Goal: Information Seeking & Learning: Learn about a topic

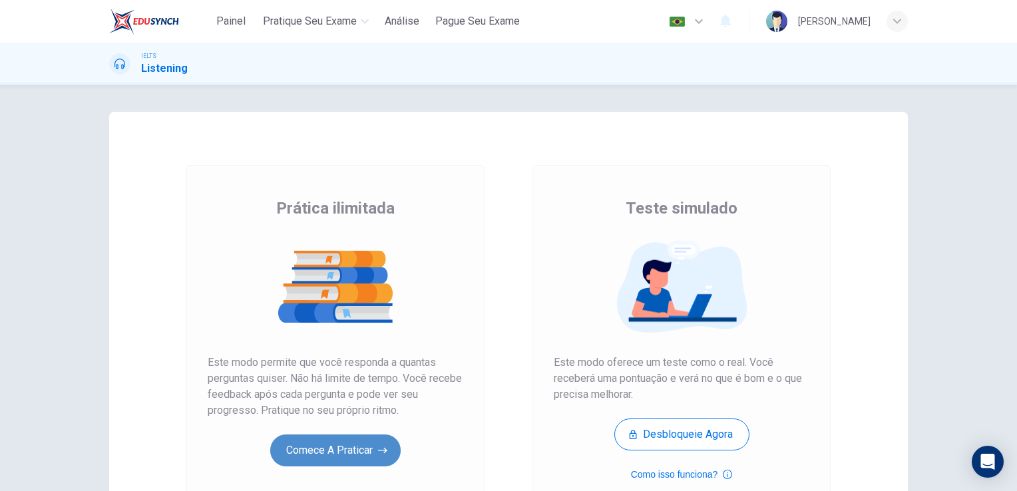
click at [325, 460] on button "Comece a praticar" at bounding box center [335, 451] width 130 height 32
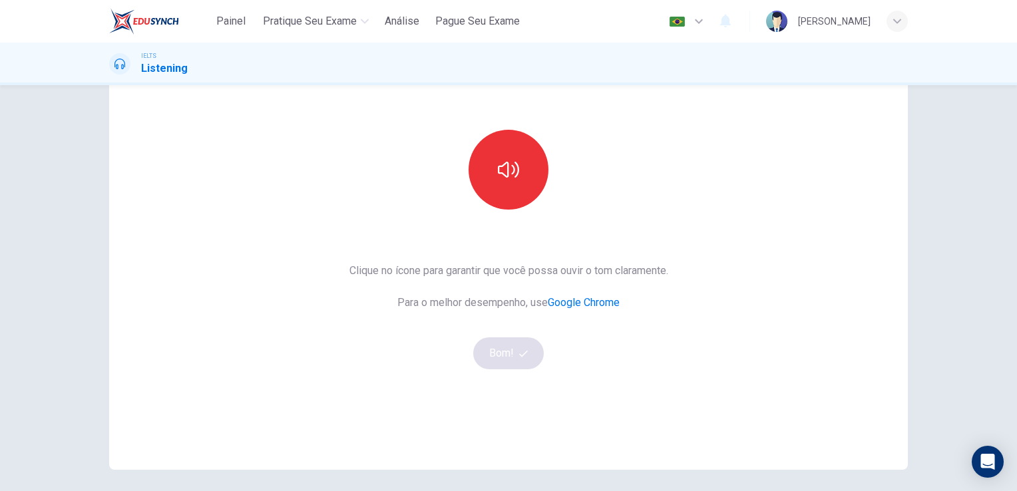
scroll to position [106, 0]
click at [520, 180] on button "button" at bounding box center [508, 168] width 80 height 80
click at [508, 355] on button "Bom!" at bounding box center [508, 351] width 71 height 32
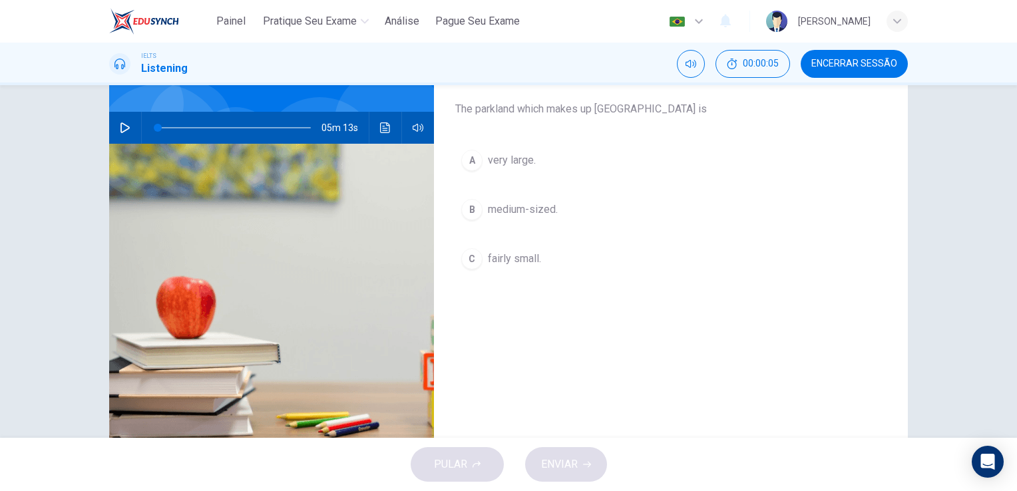
click at [120, 127] on icon "button" at bounding box center [125, 127] width 11 height 11
click at [122, 126] on icon "button" at bounding box center [125, 127] width 11 height 11
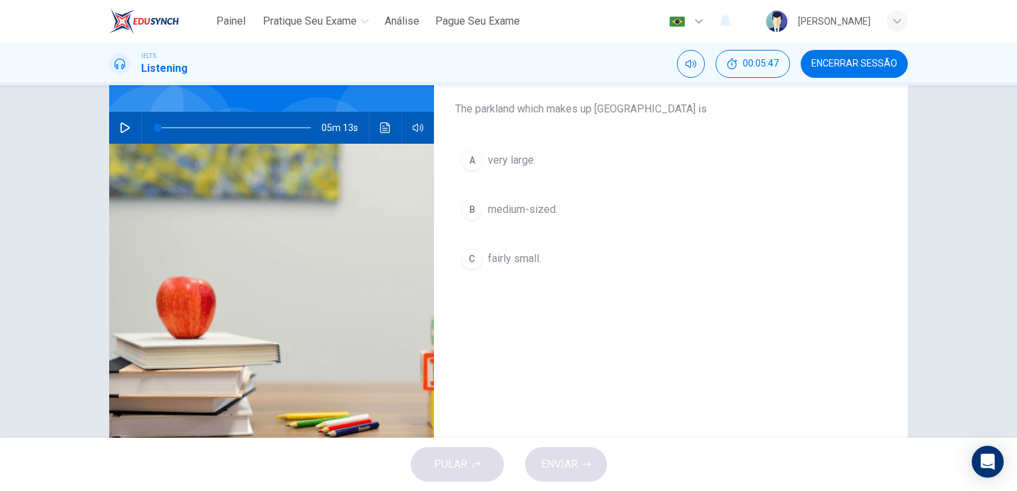
click at [122, 126] on icon "button" at bounding box center [125, 127] width 11 height 11
click at [120, 135] on button "button" at bounding box center [124, 128] width 21 height 32
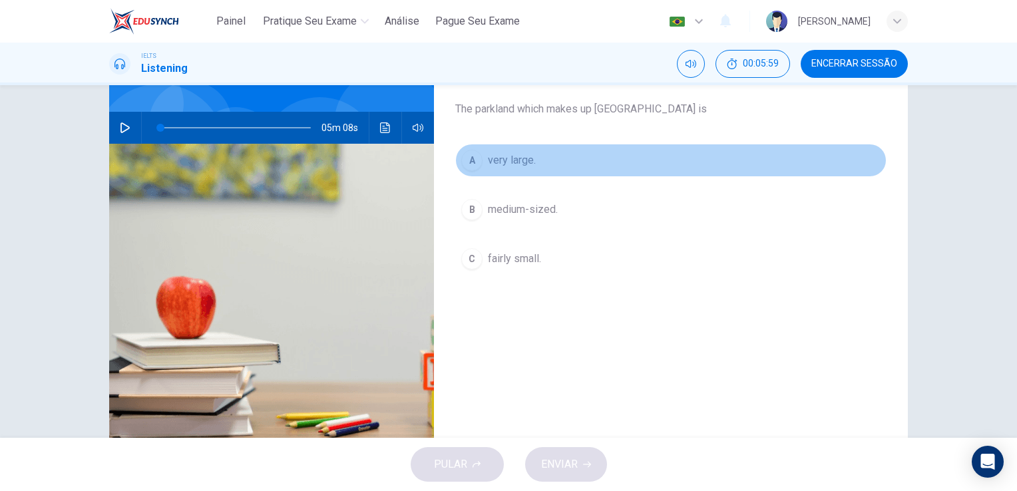
click at [480, 168] on button "A very large." at bounding box center [670, 160] width 431 height 33
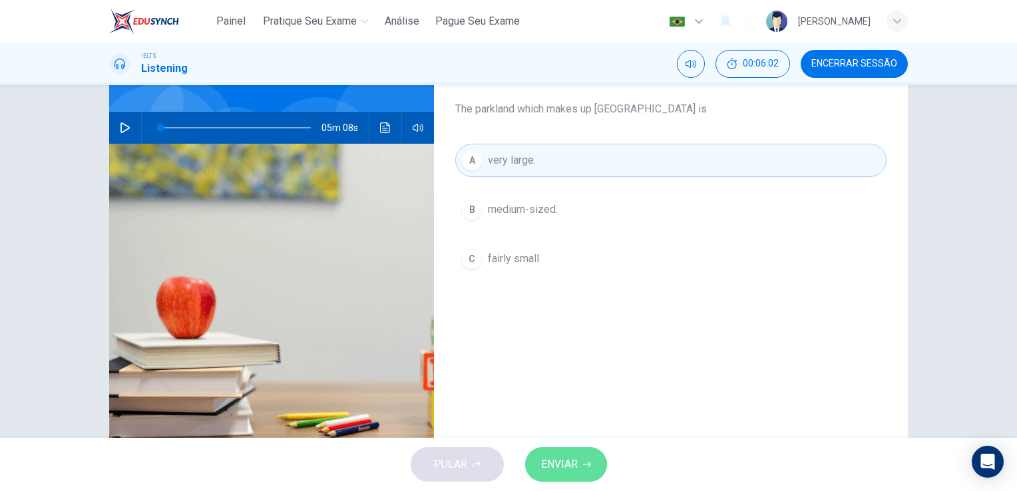
click at [567, 458] on span "ENVIAR" at bounding box center [559, 464] width 37 height 19
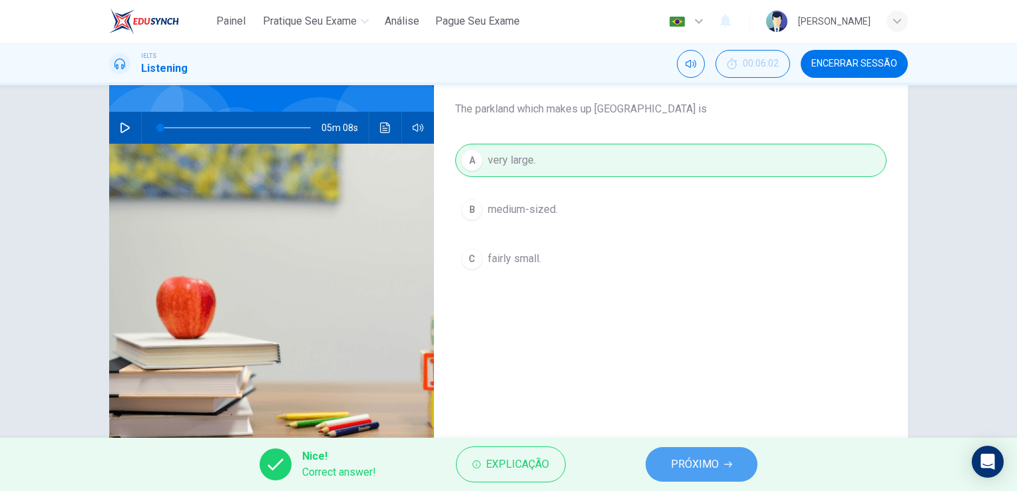
click at [691, 460] on span "PRÓXIMO" at bounding box center [695, 464] width 48 height 19
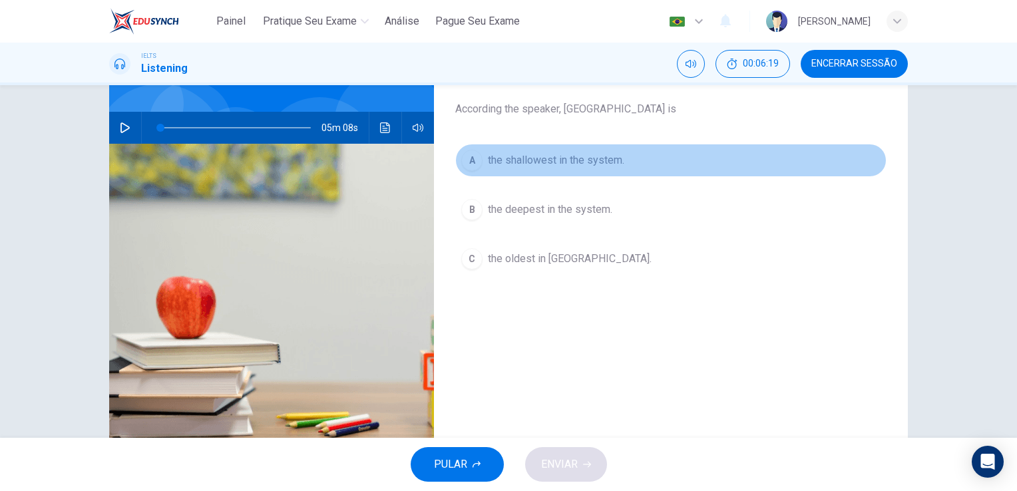
click at [467, 160] on div "A" at bounding box center [471, 160] width 21 height 21
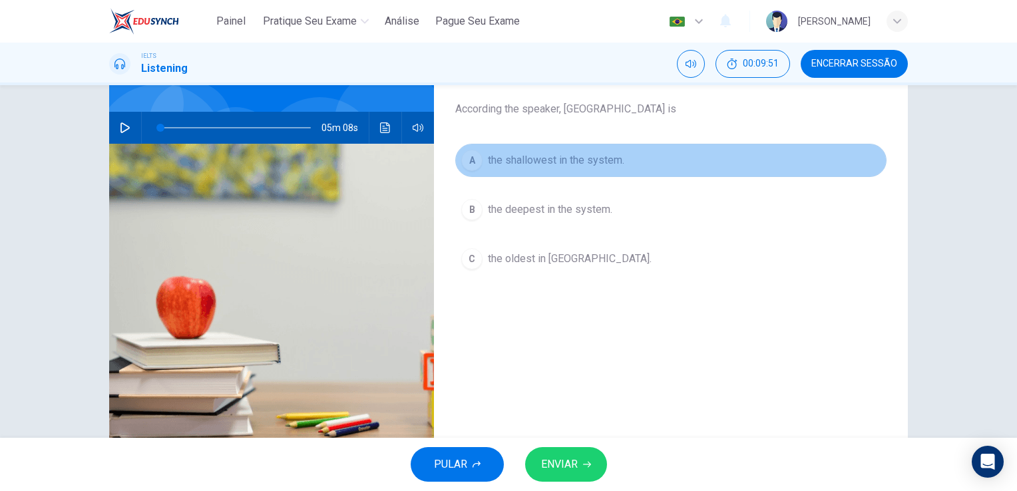
click at [467, 160] on div "A" at bounding box center [471, 160] width 21 height 21
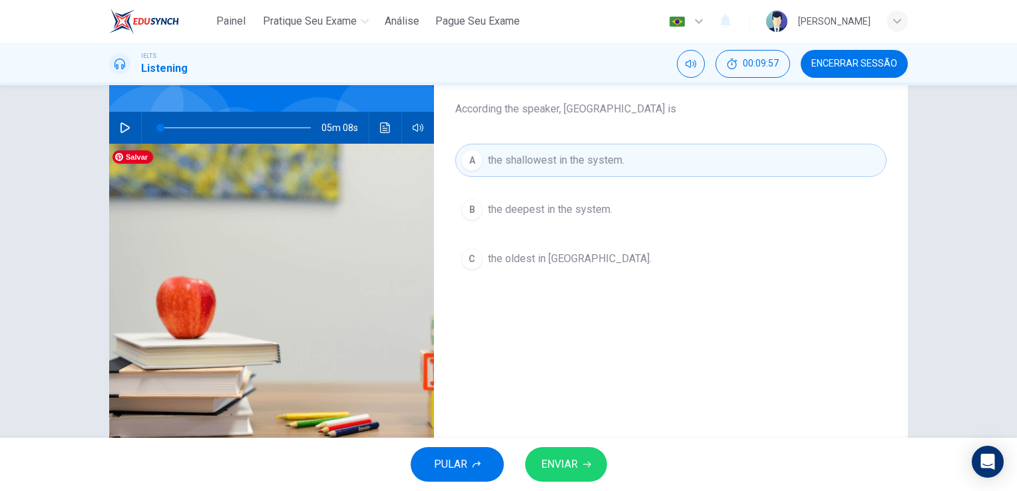
click at [291, 182] on img at bounding box center [271, 306] width 325 height 324
click at [114, 130] on button "button" at bounding box center [124, 128] width 21 height 32
type input "6"
click at [114, 112] on button "button" at bounding box center [124, 128] width 21 height 32
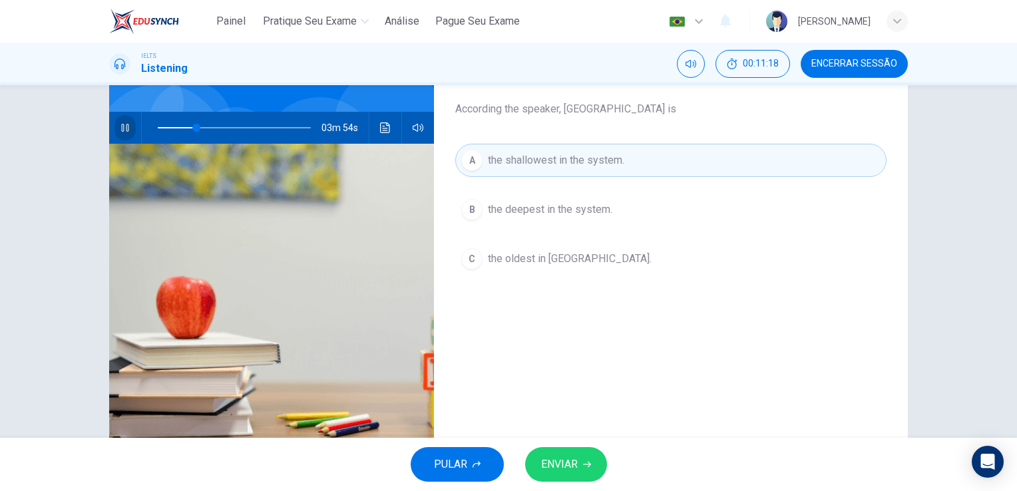
click at [123, 130] on icon "button" at bounding box center [124, 128] width 7 height 8
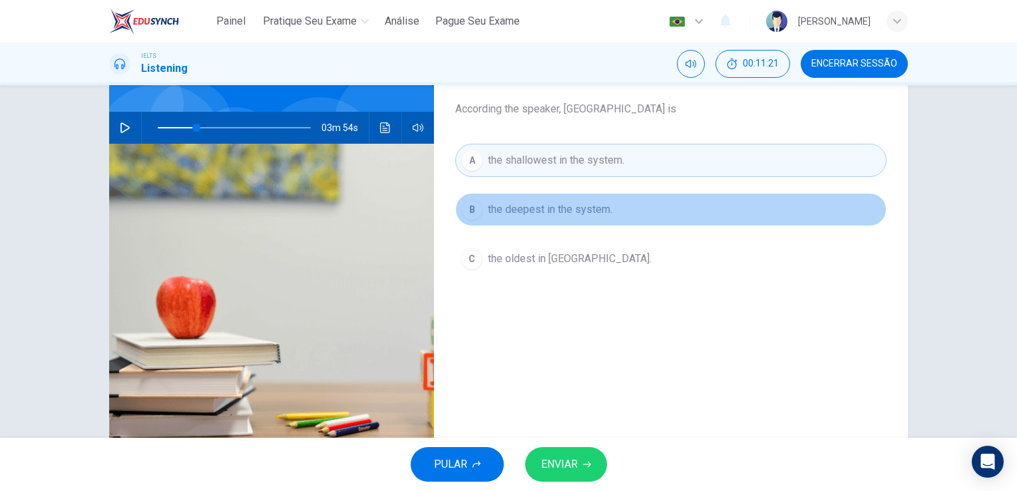
click at [576, 209] on span "the deepest in the system." at bounding box center [550, 210] width 124 height 16
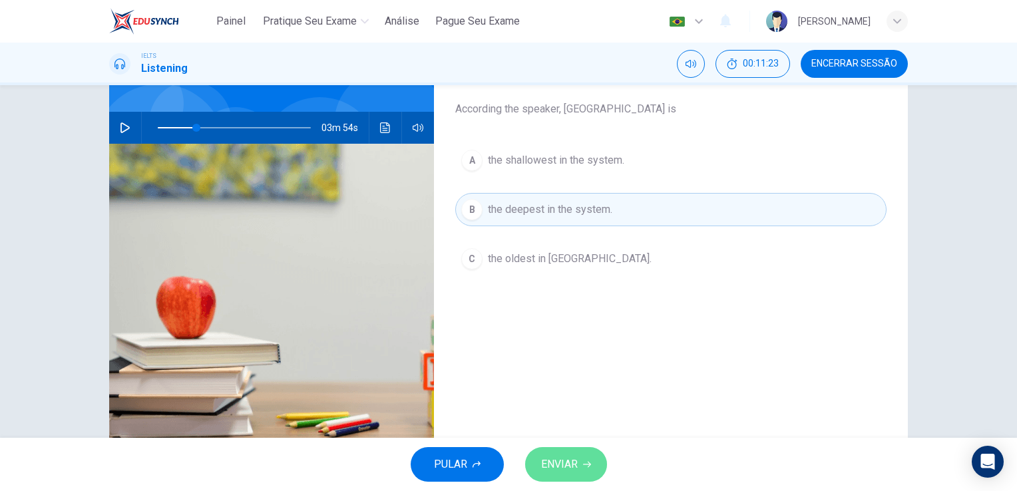
click at [558, 472] on span "ENVIAR" at bounding box center [559, 464] width 37 height 19
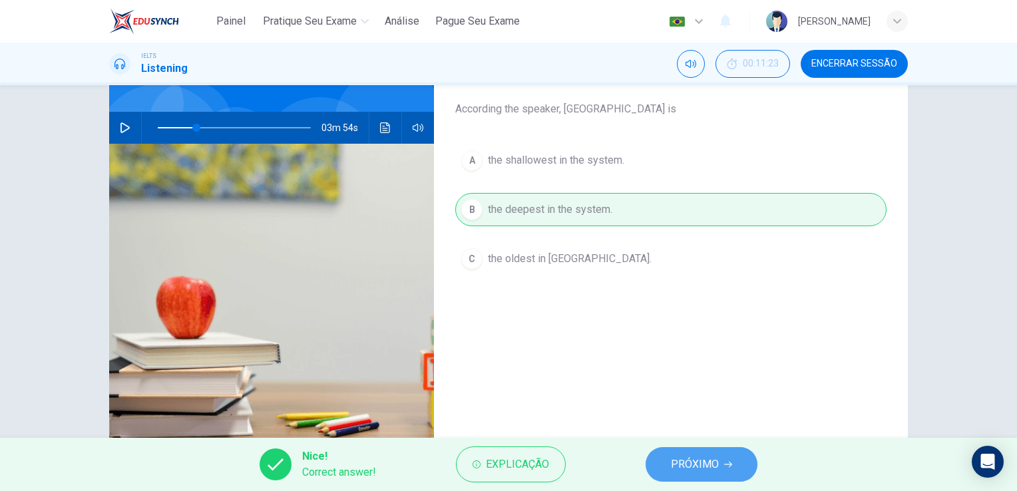
click at [691, 455] on button "PRÓXIMO" at bounding box center [701, 464] width 112 height 35
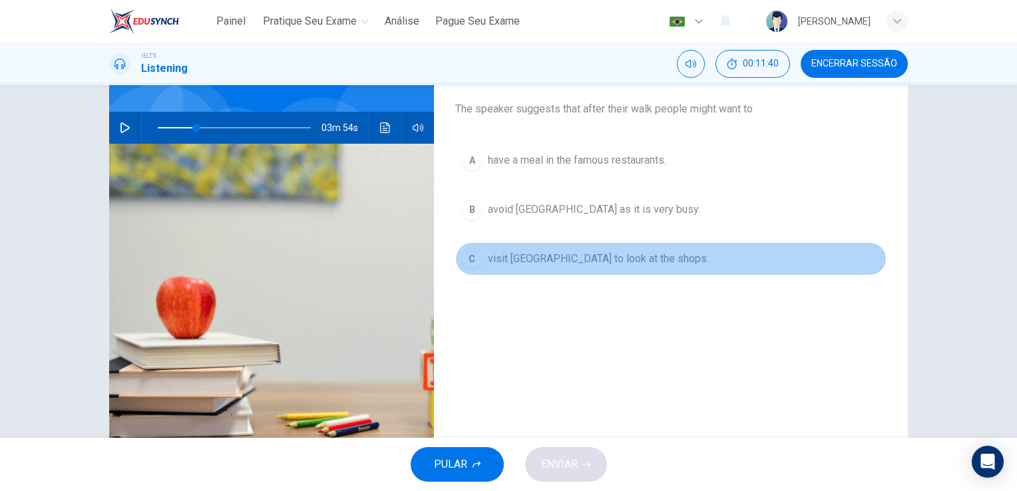
click at [468, 264] on div "C" at bounding box center [471, 258] width 21 height 21
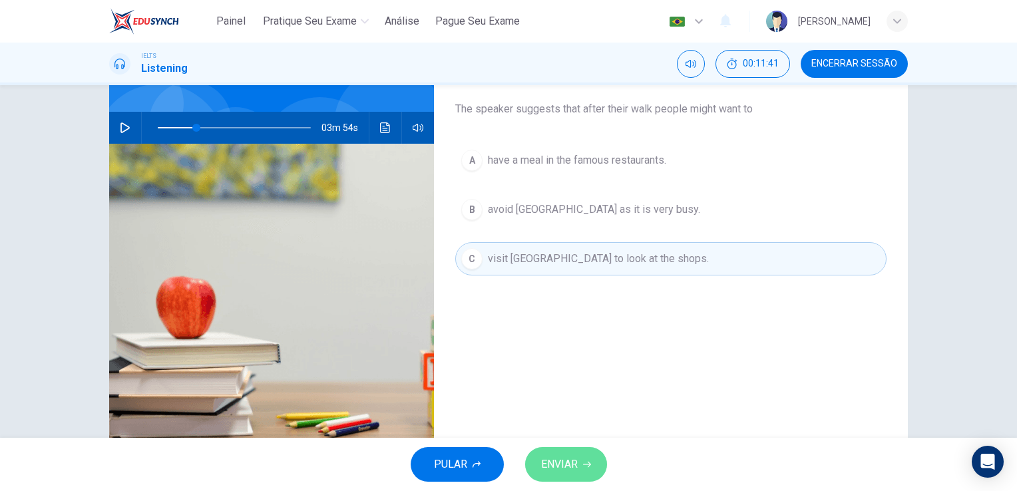
click at [572, 464] on span "ENVIAR" at bounding box center [559, 464] width 37 height 19
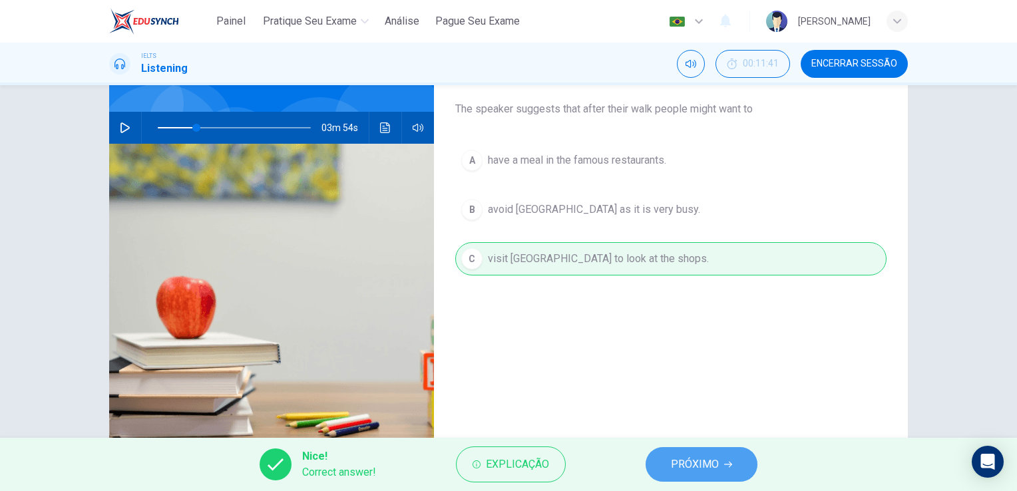
click at [667, 460] on button "PRÓXIMO" at bounding box center [701, 464] width 112 height 35
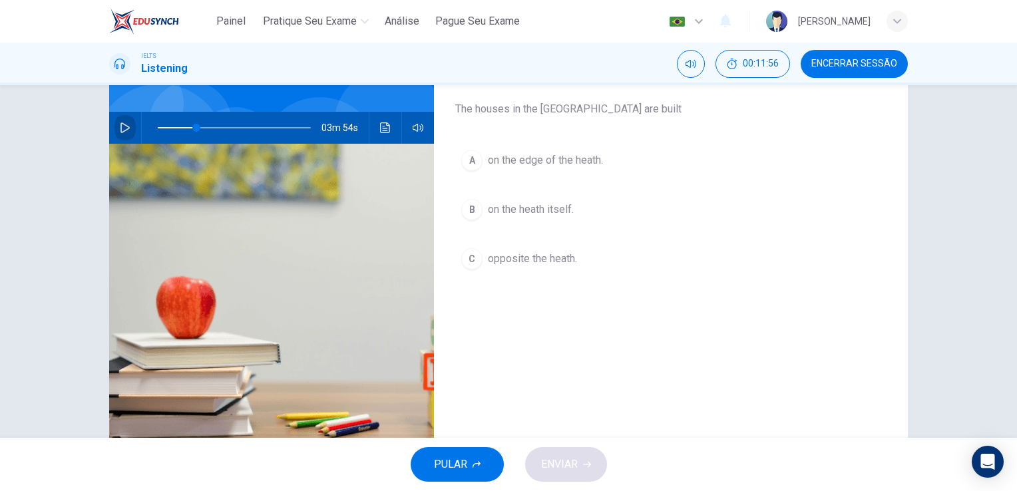
click at [128, 118] on button "button" at bounding box center [124, 128] width 21 height 32
click at [114, 112] on button "button" at bounding box center [124, 128] width 21 height 32
click at [463, 158] on div "A" at bounding box center [471, 160] width 21 height 21
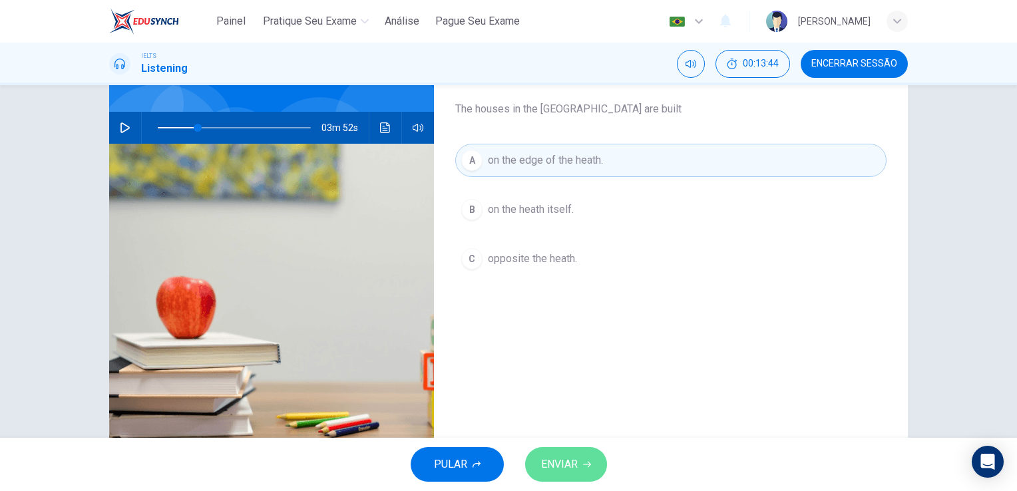
click at [554, 456] on span "ENVIAR" at bounding box center [559, 464] width 37 height 19
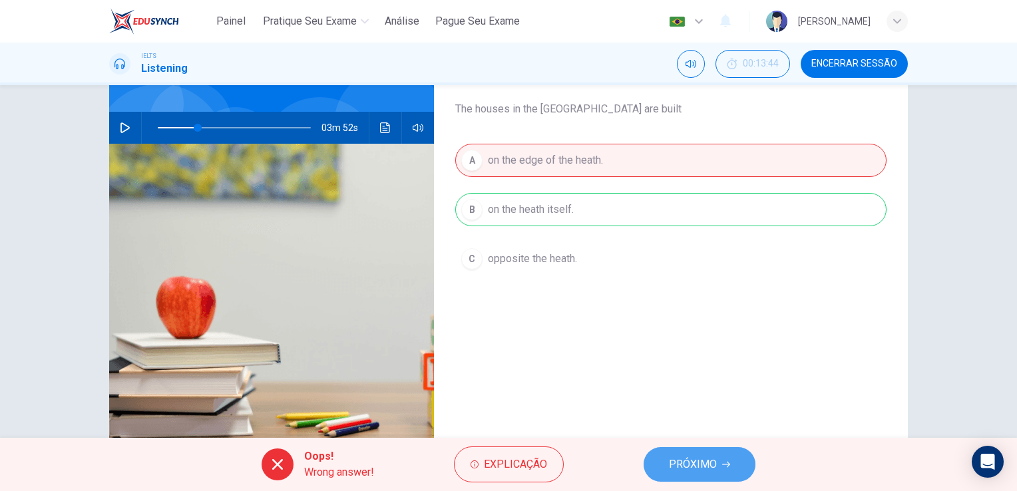
click at [700, 470] on span "PRÓXIMO" at bounding box center [693, 464] width 48 height 19
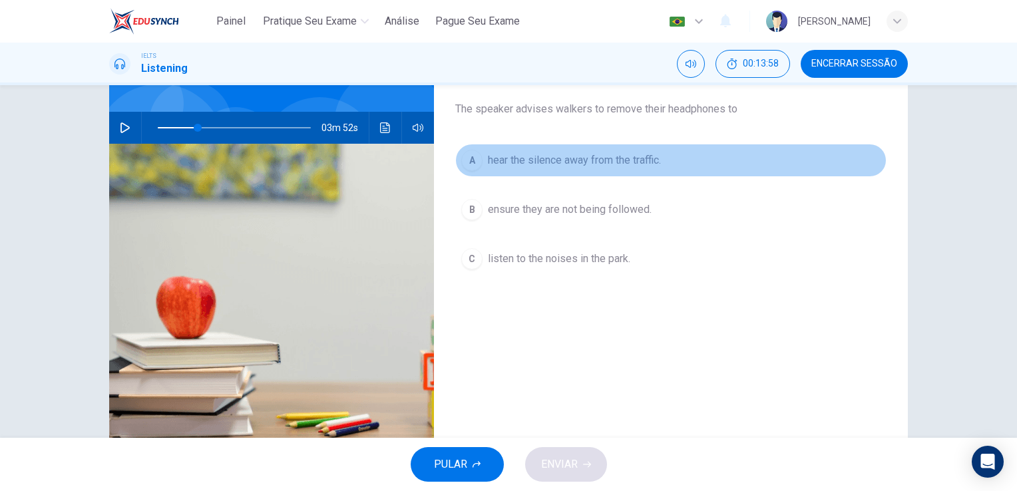
click at [471, 162] on div "A" at bounding box center [471, 160] width 21 height 21
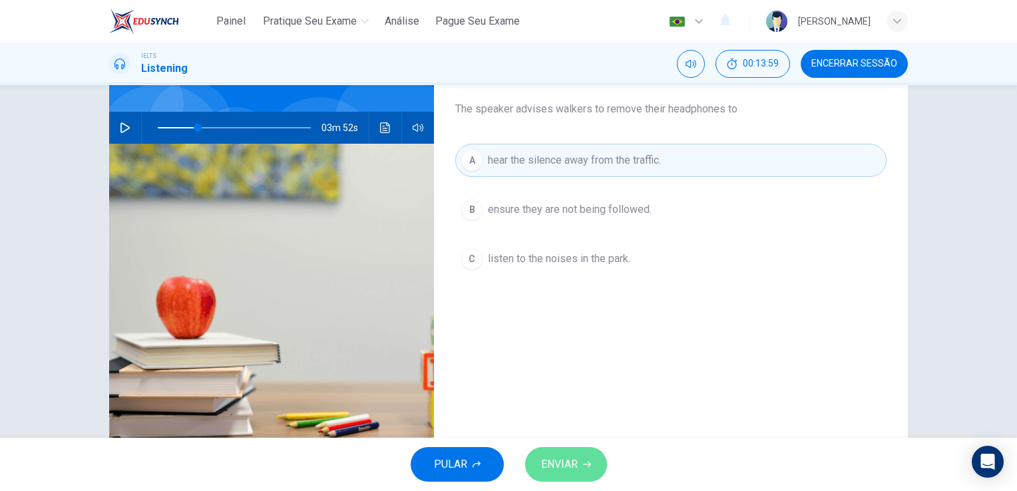
click at [596, 470] on button "ENVIAR" at bounding box center [566, 464] width 82 height 35
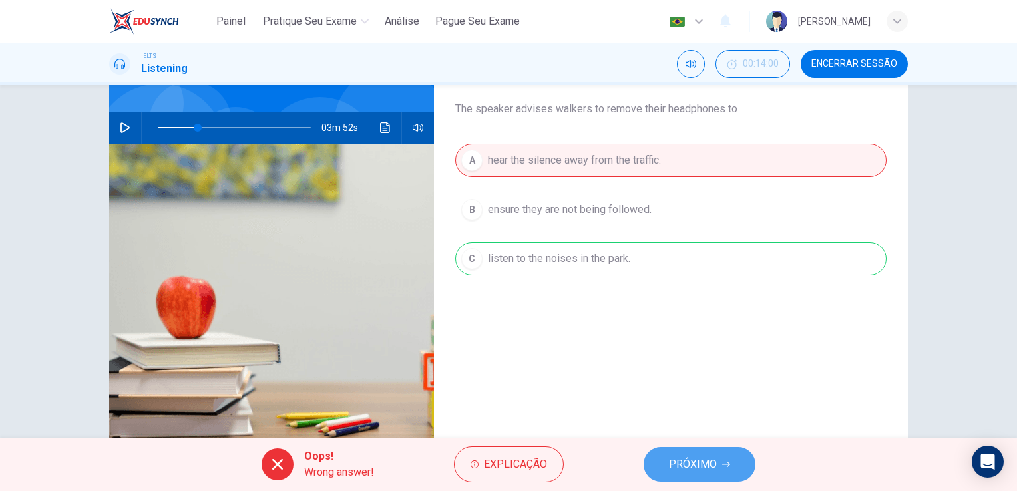
click at [680, 471] on span "PRÓXIMO" at bounding box center [693, 464] width 48 height 19
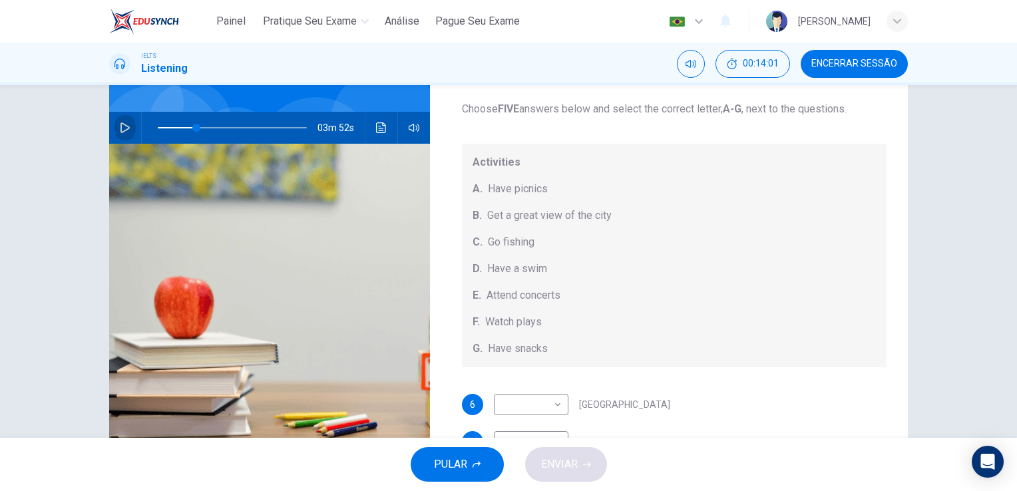
click at [129, 128] on button "button" at bounding box center [124, 128] width 21 height 32
type input "0"
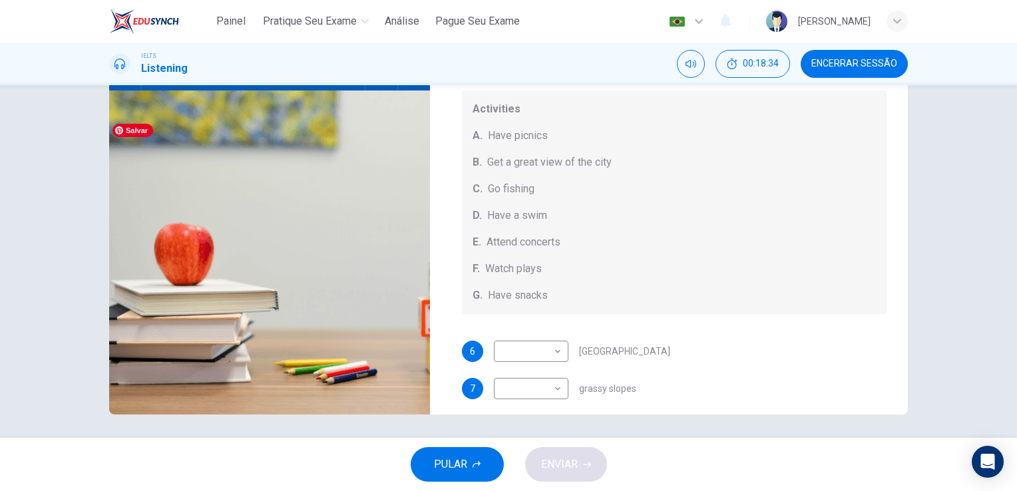
scroll to position [162, 0]
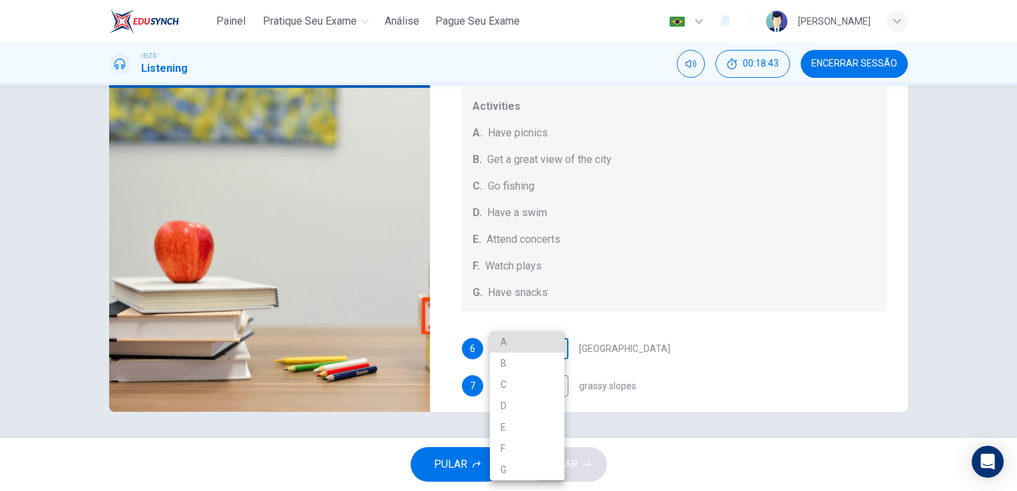
click at [556, 350] on body "Painel Pratique seu exame [PERSON_NAME] Seu Exame Português pt ​ [PERSON_NAME] …" at bounding box center [508, 245] width 1017 height 491
click at [682, 351] on div at bounding box center [508, 245] width 1017 height 491
click at [539, 349] on body "Painel Pratique seu exame [PERSON_NAME] Seu Exame Português pt ​ [PERSON_NAME] …" at bounding box center [508, 245] width 1017 height 491
click at [539, 349] on li "A" at bounding box center [527, 341] width 75 height 21
click at [551, 349] on body "Painel Pratique seu exame [PERSON_NAME] Seu Exame Português pt ​ [PERSON_NAME] …" at bounding box center [508, 245] width 1017 height 491
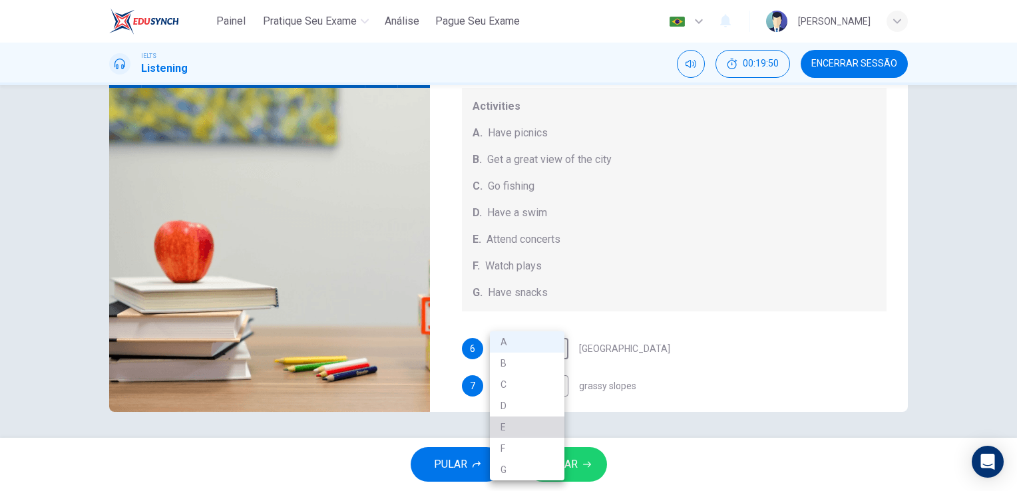
click at [535, 427] on li "E" at bounding box center [527, 427] width 75 height 21
type input "E"
click at [532, 382] on body "Painel Pratique seu exame [PERSON_NAME] Seu Exame Português pt ​ [PERSON_NAME] …" at bounding box center [508, 245] width 1017 height 491
click at [531, 342] on li "A" at bounding box center [527, 341] width 75 height 21
type input "A"
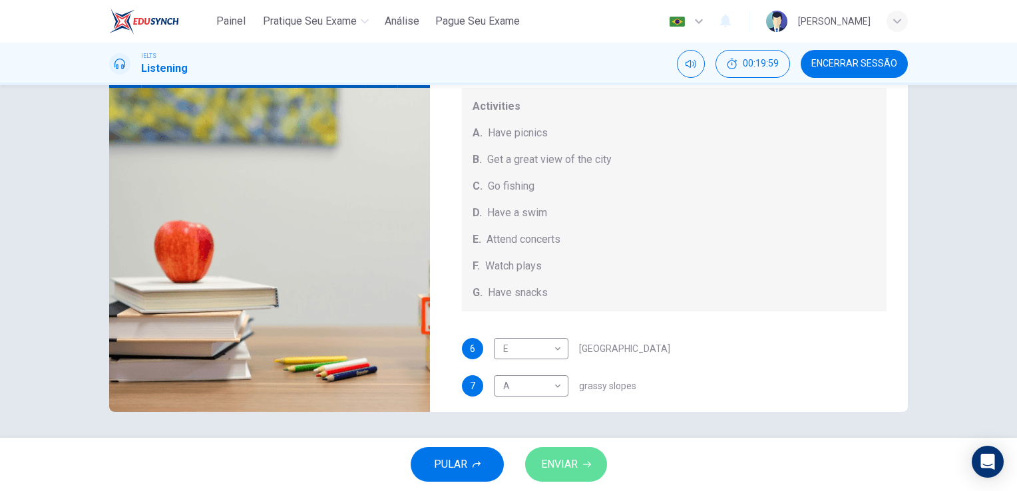
click at [559, 464] on span "ENVIAR" at bounding box center [559, 464] width 37 height 19
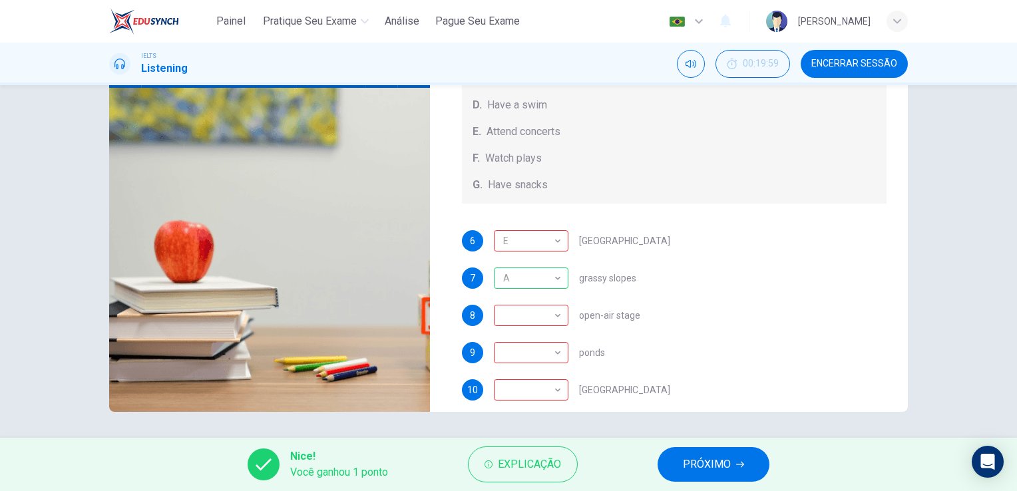
scroll to position [122, 0]
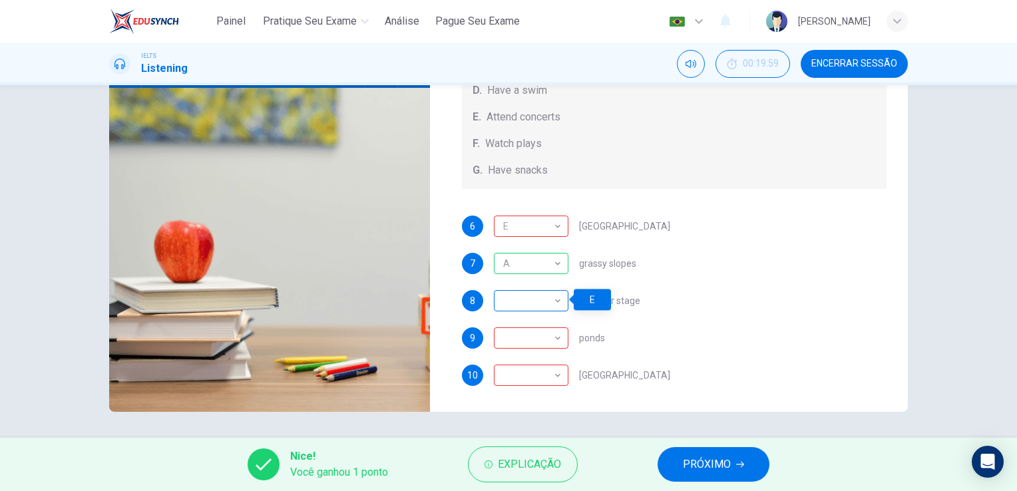
click at [554, 305] on div "​" at bounding box center [529, 301] width 70 height 38
click at [548, 296] on div "​" at bounding box center [529, 301] width 70 height 38
click at [550, 299] on div "​" at bounding box center [529, 301] width 70 height 38
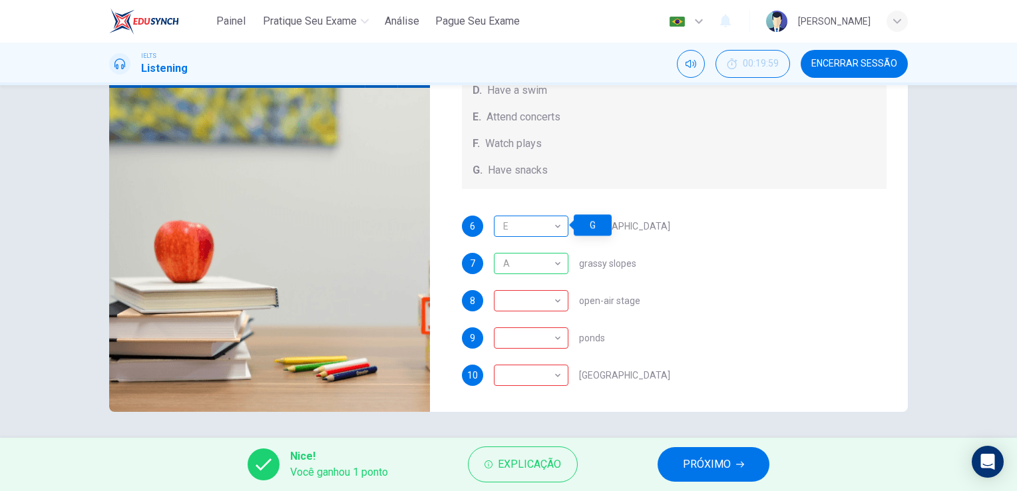
click at [558, 227] on div "E" at bounding box center [529, 227] width 70 height 38
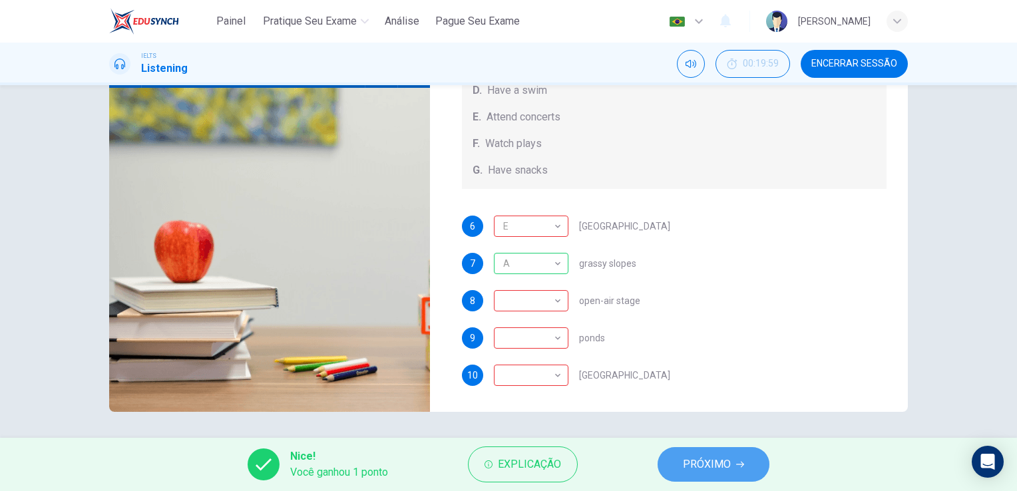
click at [731, 466] on button "PRÓXIMO" at bounding box center [713, 464] width 112 height 35
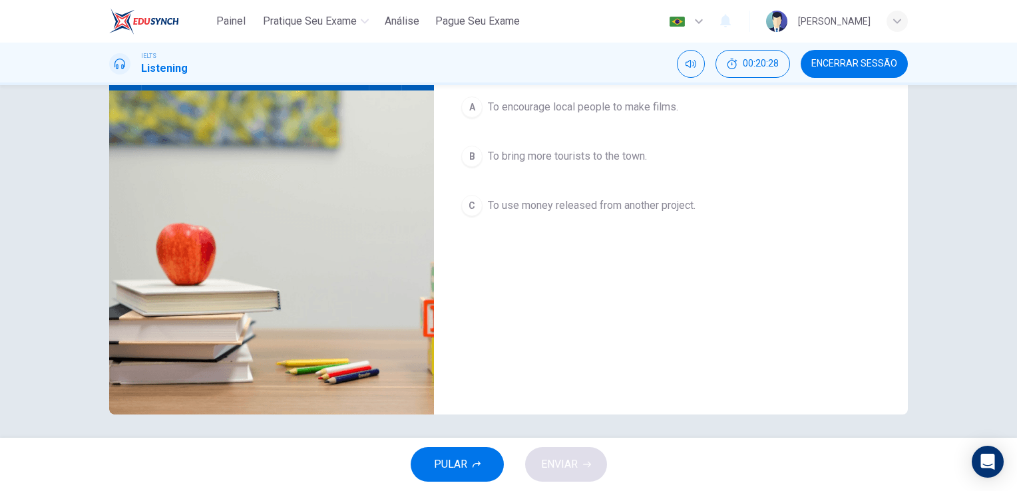
scroll to position [162, 0]
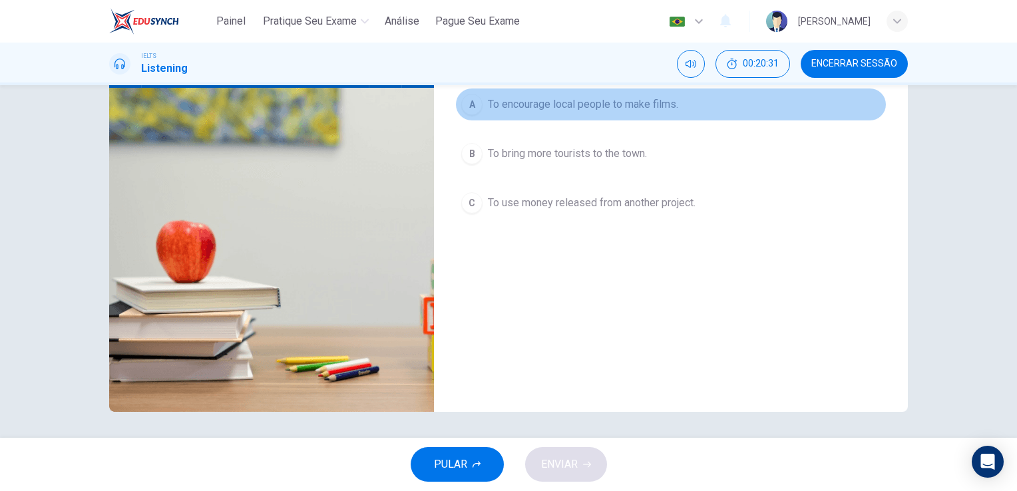
click at [610, 107] on span "To encourage local people to make films." at bounding box center [583, 104] width 190 height 16
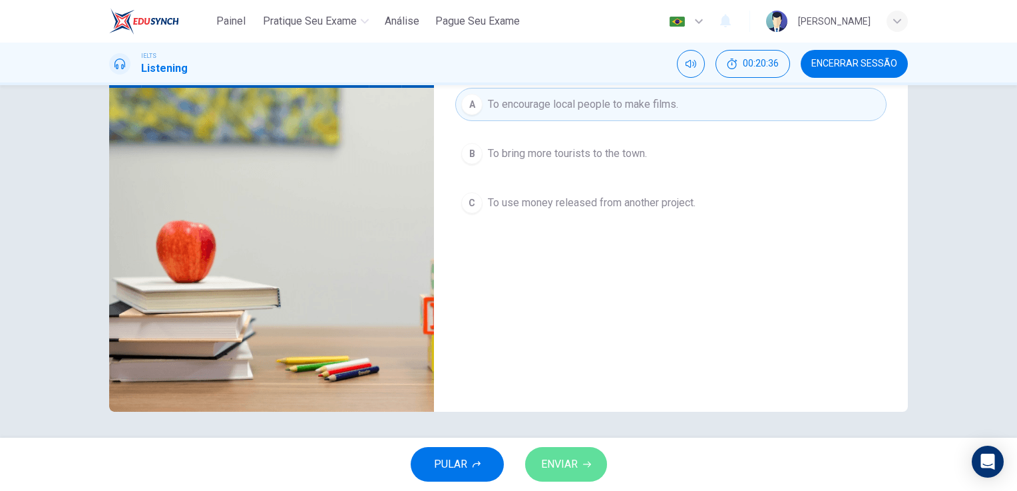
click at [583, 466] on icon "button" at bounding box center [587, 464] width 8 height 8
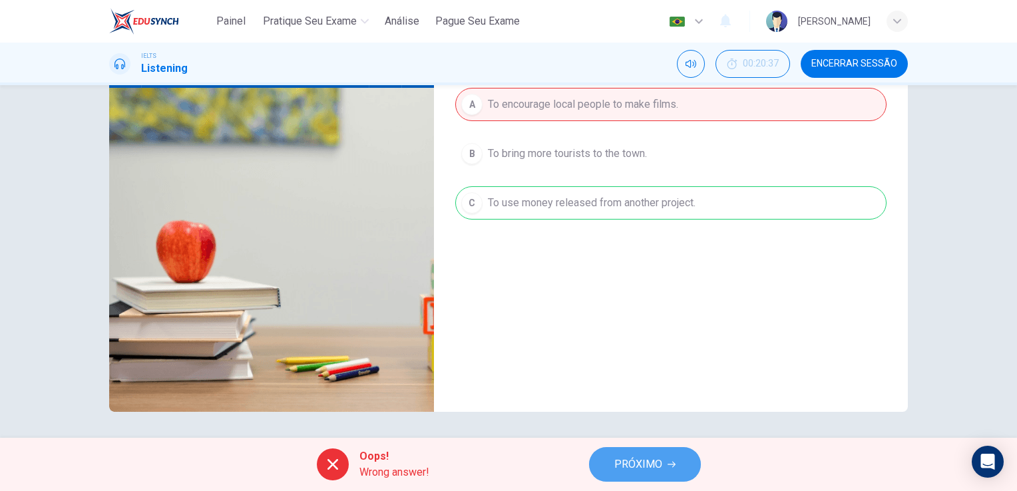
click at [610, 462] on button "PRÓXIMO" at bounding box center [645, 464] width 112 height 35
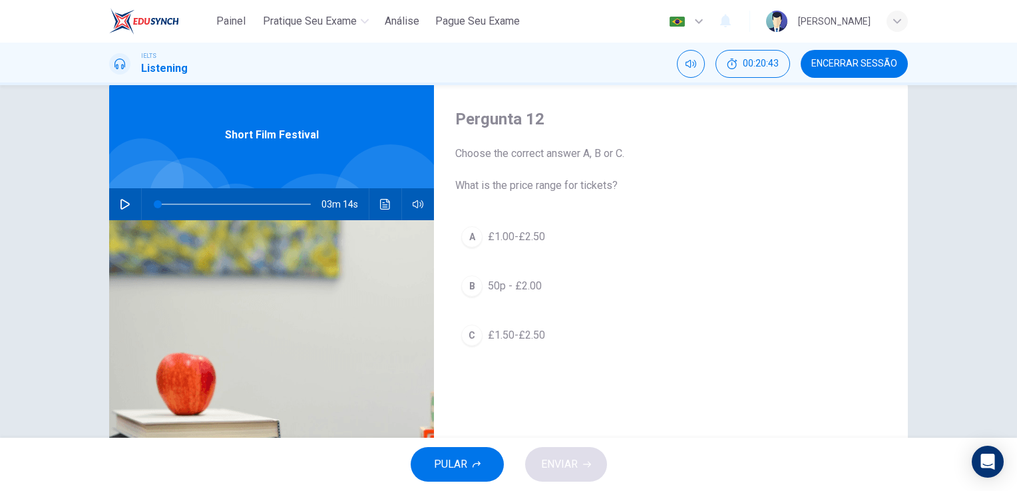
scroll to position [29, 0]
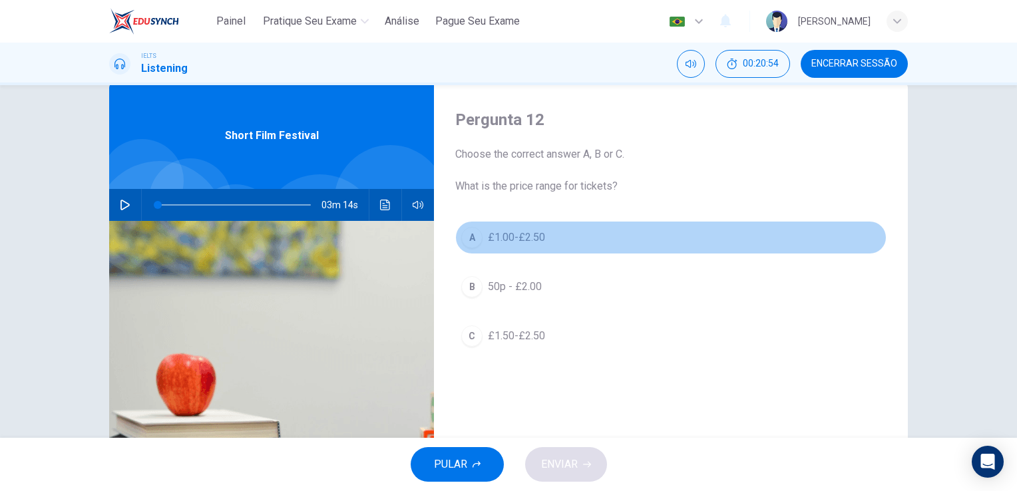
click at [529, 238] on span "£1.00-£2.50" at bounding box center [516, 238] width 57 height 16
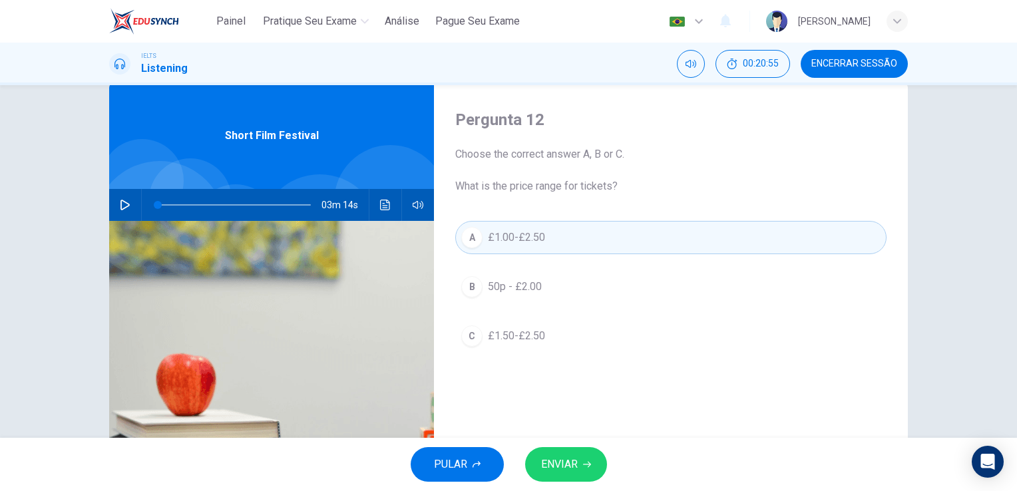
click at [568, 451] on button "ENVIAR" at bounding box center [566, 464] width 82 height 35
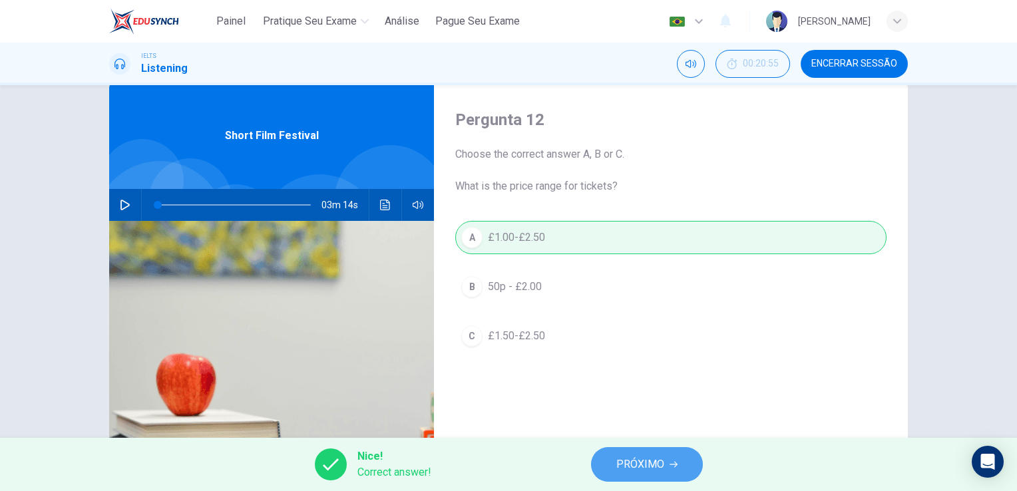
click at [633, 470] on span "PRÓXIMO" at bounding box center [640, 464] width 48 height 19
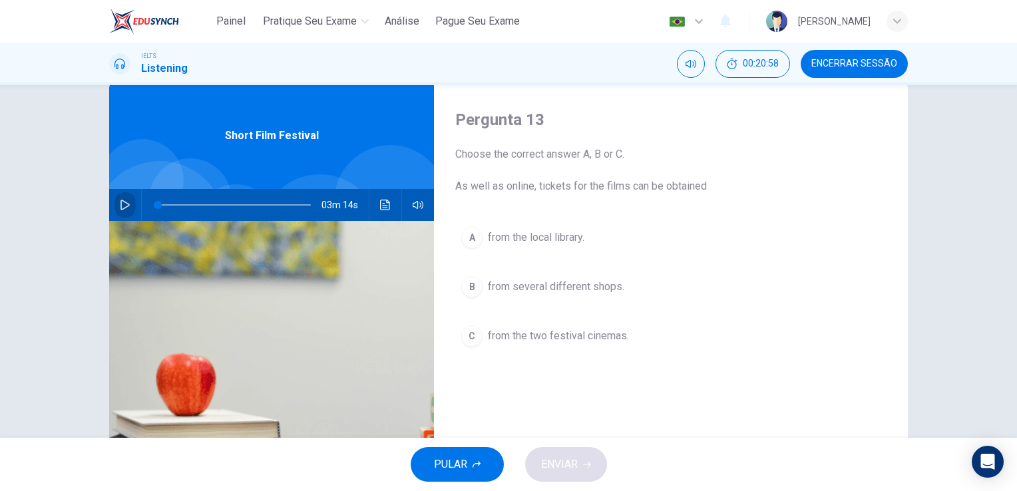
click at [120, 200] on icon "button" at bounding box center [125, 205] width 11 height 11
type input "93"
click at [114, 189] on button "button" at bounding box center [124, 205] width 21 height 32
click at [110, 212] on div "03m 14s" at bounding box center [271, 205] width 325 height 32
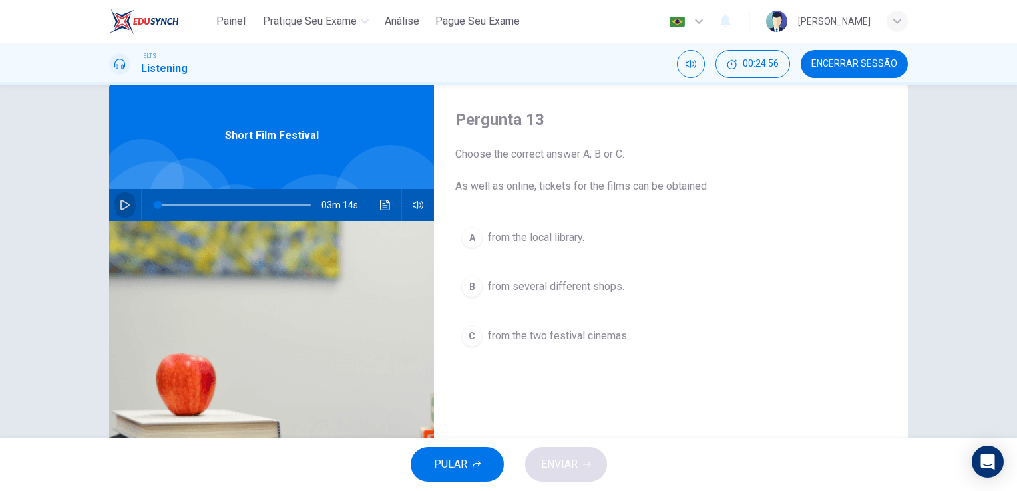
click at [125, 208] on icon "button" at bounding box center [125, 205] width 11 height 11
click at [248, 209] on span at bounding box center [234, 205] width 153 height 19
click at [254, 203] on span at bounding box center [258, 205] width 8 height 8
click at [248, 203] on span at bounding box center [251, 205] width 8 height 8
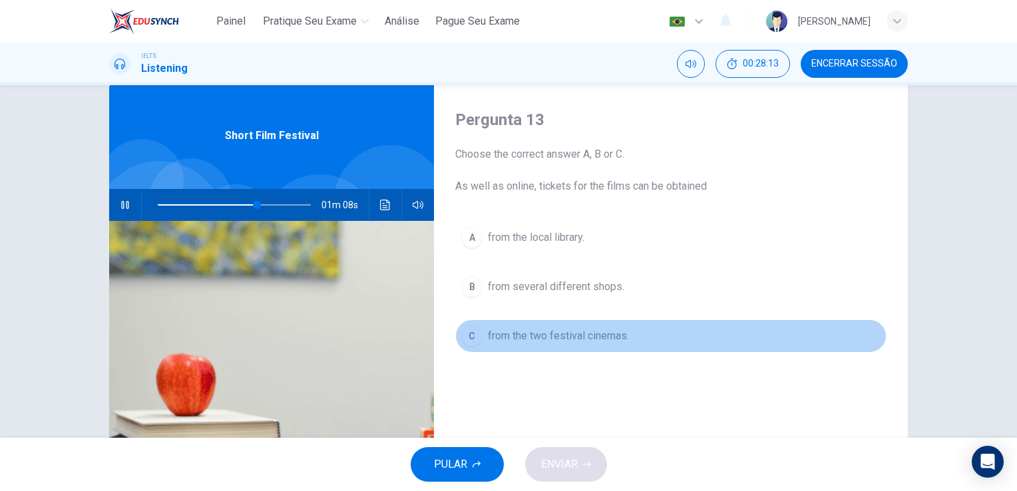
click at [469, 345] on div "C" at bounding box center [471, 335] width 21 height 21
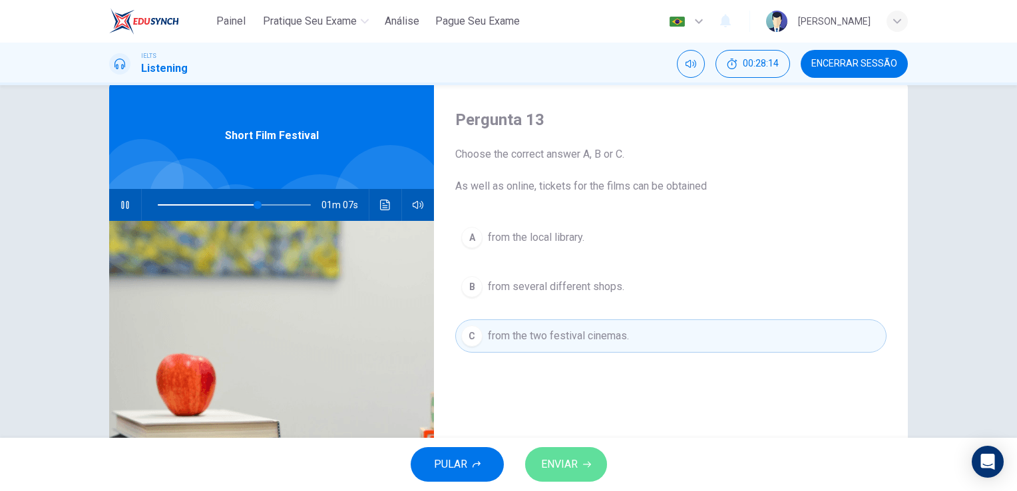
click at [570, 474] on button "ENVIAR" at bounding box center [566, 464] width 82 height 35
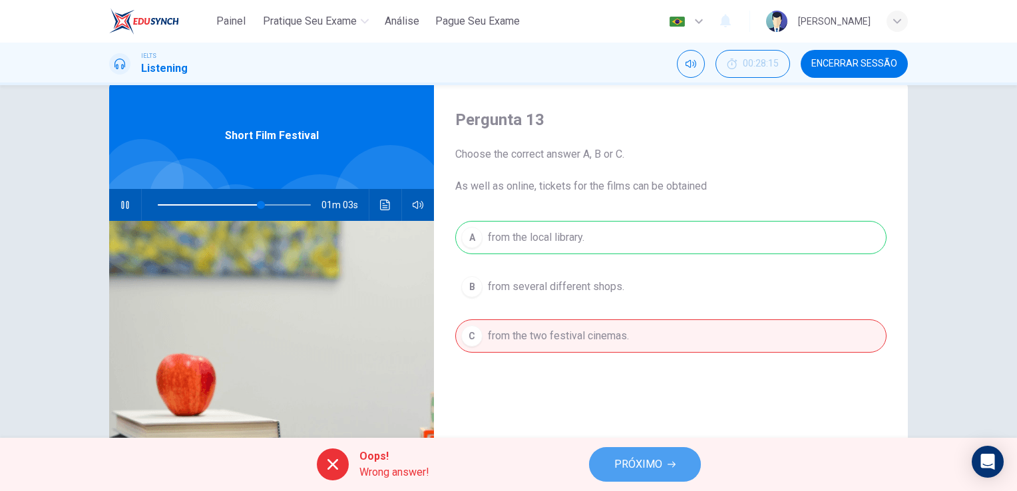
click at [663, 454] on button "PRÓXIMO" at bounding box center [645, 464] width 112 height 35
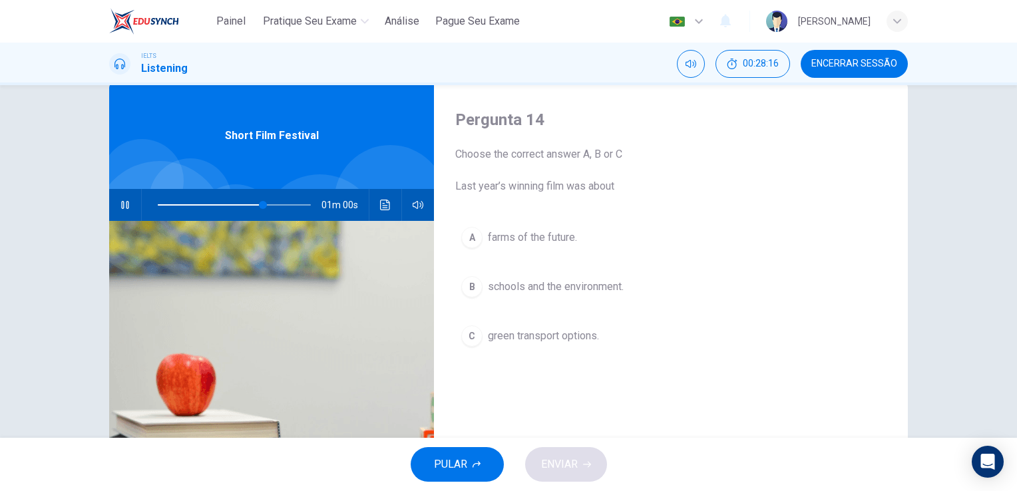
click at [120, 189] on button "button" at bounding box center [124, 205] width 21 height 32
click at [159, 178] on div at bounding box center [190, 199] width 83 height 83
drag, startPoint x: 413, startPoint y: 301, endPoint x: 459, endPoint y: 347, distance: 65.9
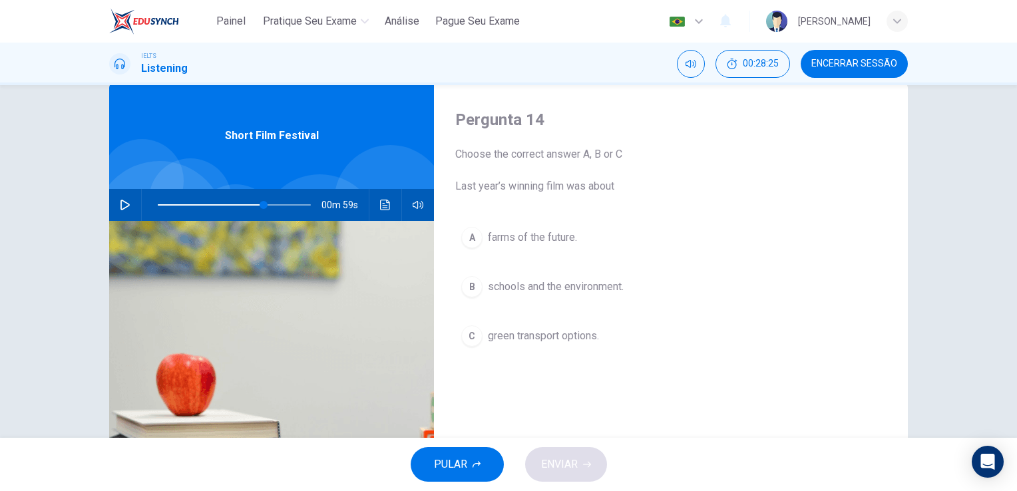
click at [459, 347] on div "Pergunta 14 Choose the correct answer A, B or C Last year’s winning film was ab…" at bounding box center [508, 314] width 799 height 462
click at [459, 347] on button "C green transport options." at bounding box center [670, 335] width 431 height 33
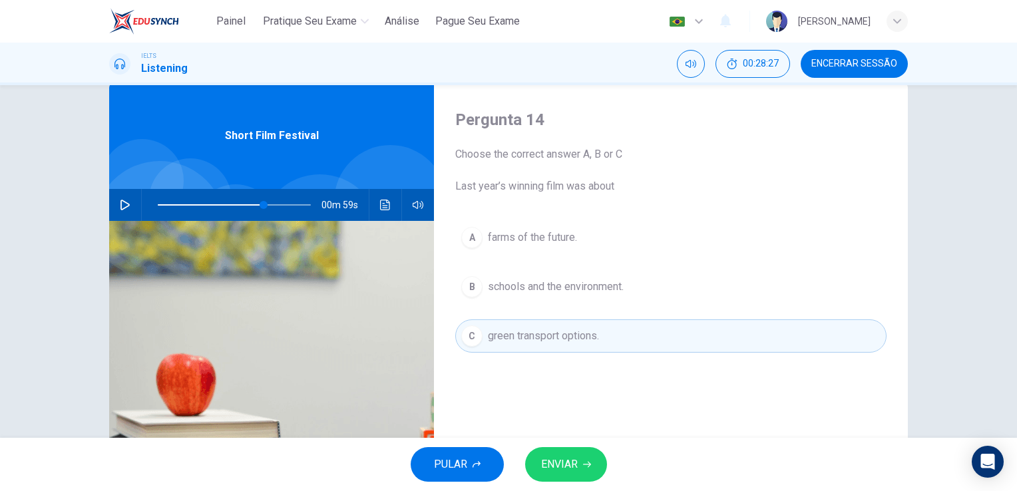
drag, startPoint x: 459, startPoint y: 347, endPoint x: 499, endPoint y: 360, distance: 41.9
click at [499, 360] on div "A farms of the future. B schools and the environment. C green transport options." at bounding box center [670, 300] width 431 height 158
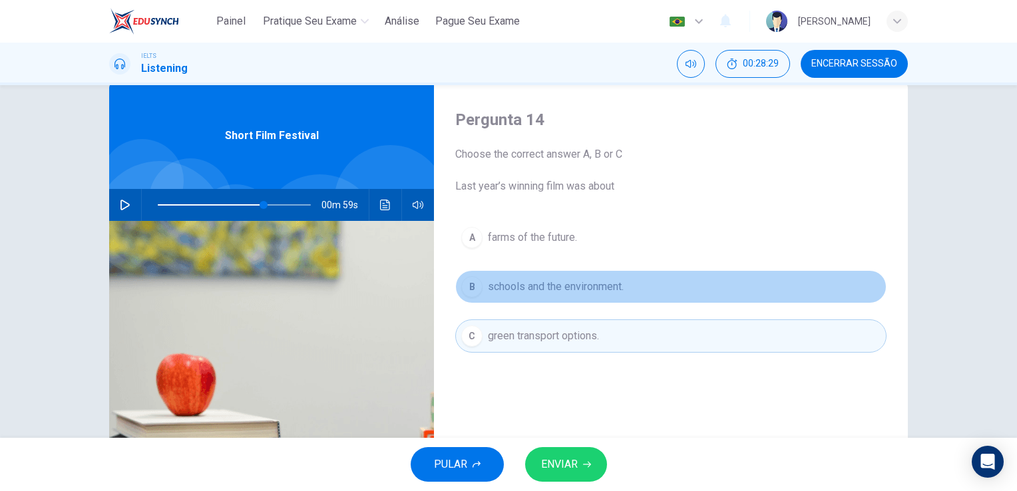
click at [458, 277] on button "B schools and the environment." at bounding box center [670, 286] width 431 height 33
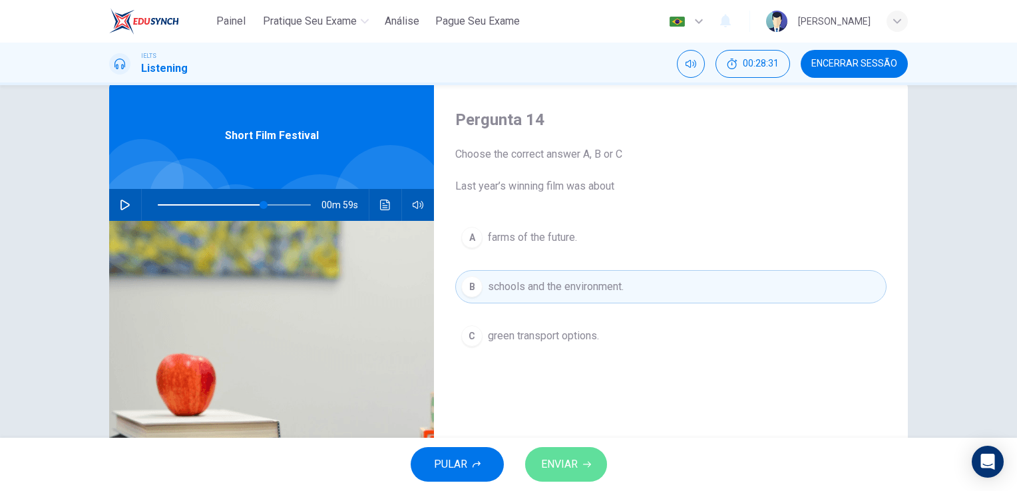
click at [586, 457] on button "ENVIAR" at bounding box center [566, 464] width 82 height 35
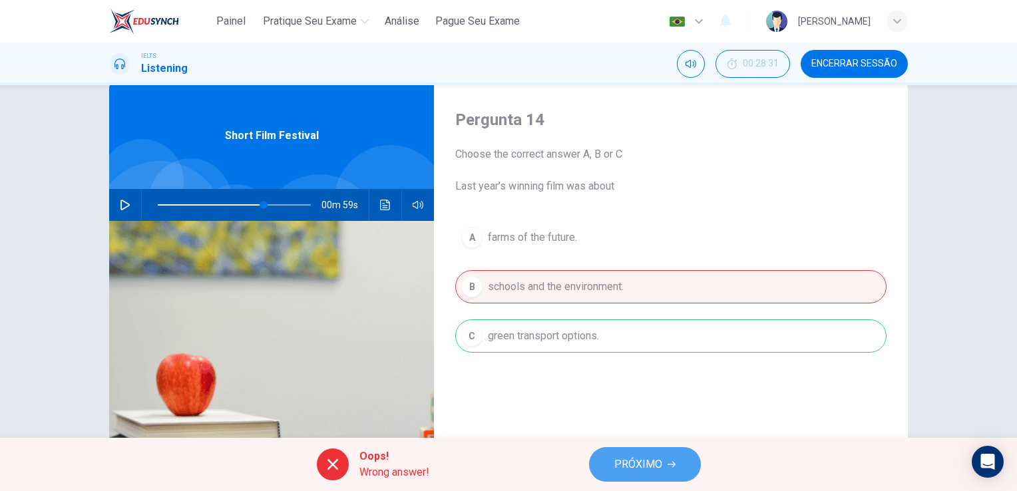
click at [618, 459] on span "PRÓXIMO" at bounding box center [638, 464] width 48 height 19
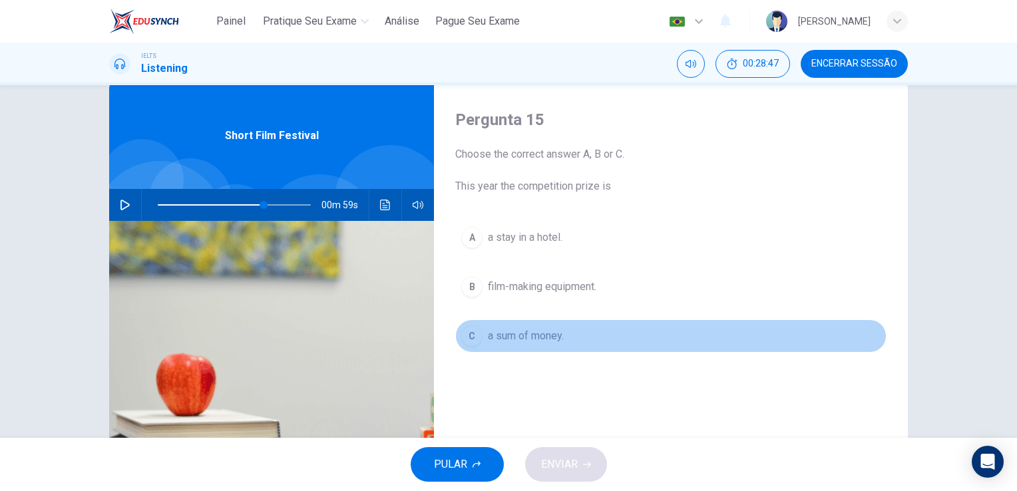
click at [466, 329] on div "C" at bounding box center [471, 335] width 21 height 21
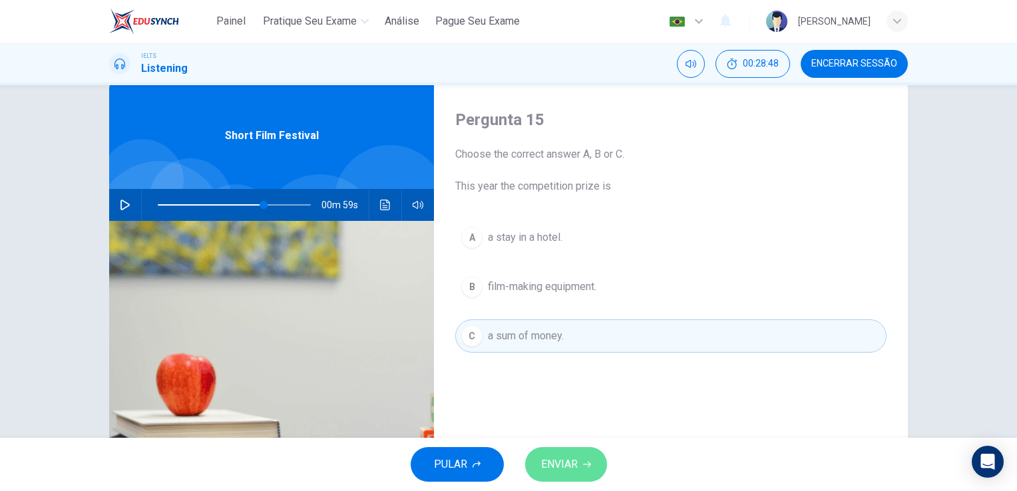
click at [585, 480] on button "ENVIAR" at bounding box center [566, 464] width 82 height 35
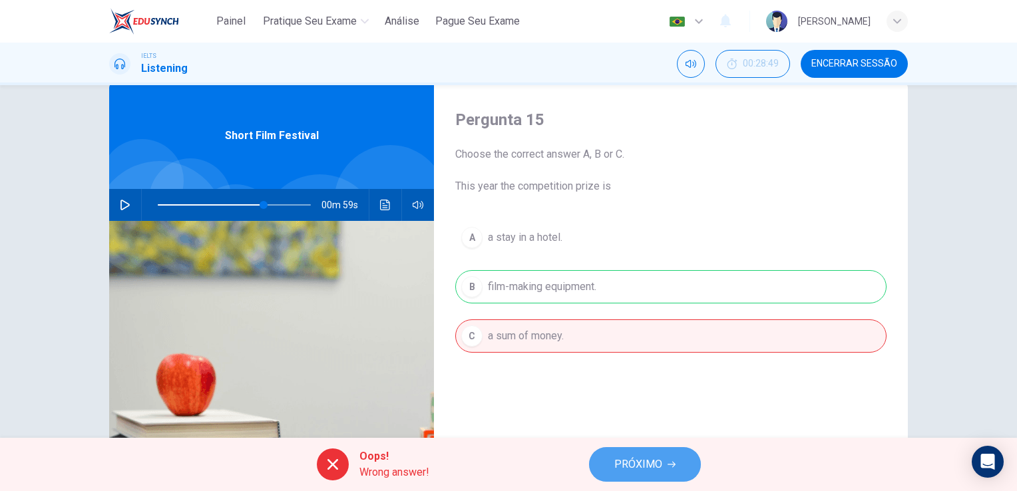
click at [618, 468] on span "PRÓXIMO" at bounding box center [638, 464] width 48 height 19
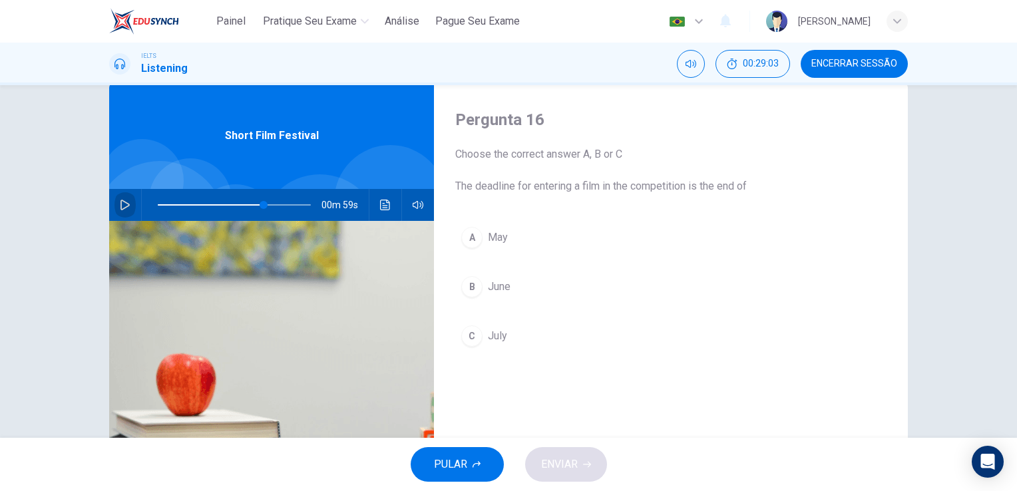
click at [129, 204] on button "button" at bounding box center [124, 205] width 21 height 32
click at [472, 337] on div "C" at bounding box center [471, 335] width 21 height 21
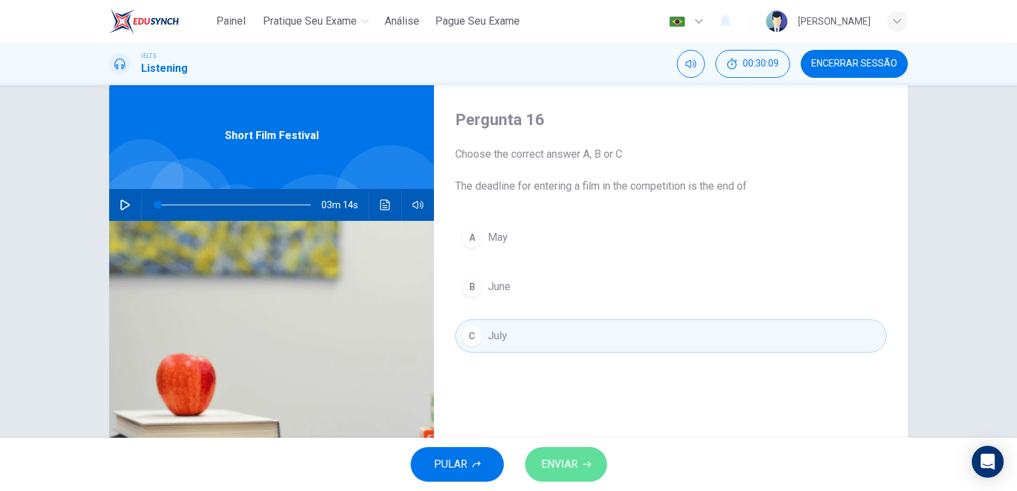
click at [566, 449] on button "ENVIAR" at bounding box center [566, 464] width 82 height 35
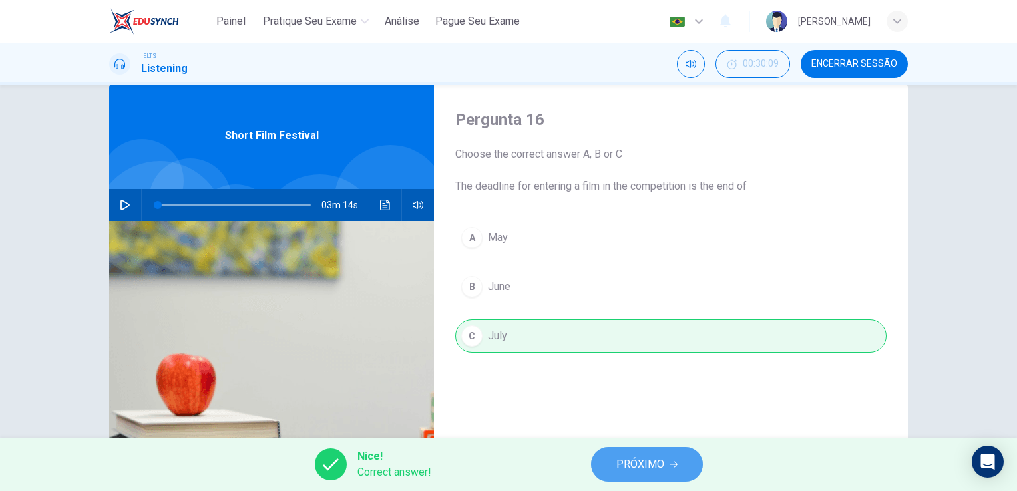
click at [643, 465] on span "PRÓXIMO" at bounding box center [640, 464] width 48 height 19
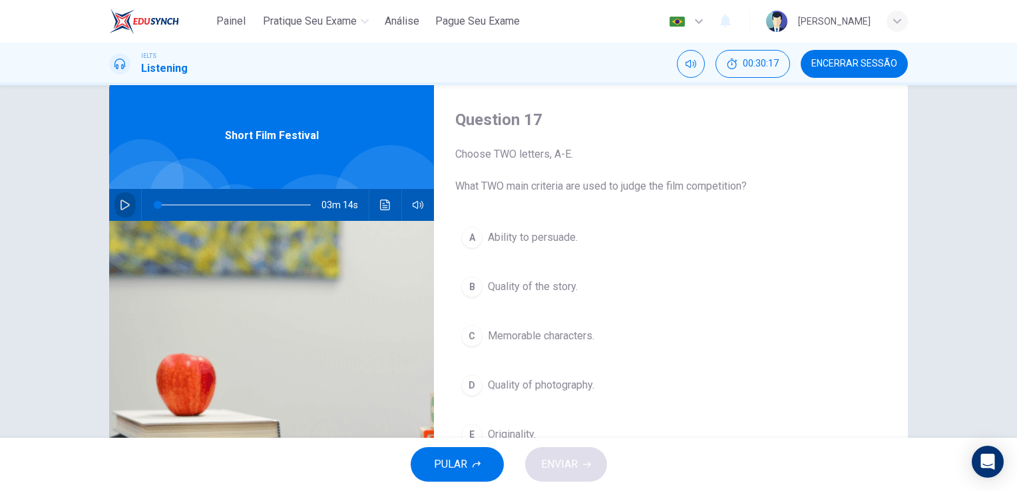
click at [125, 211] on button "button" at bounding box center [124, 205] width 21 height 32
click at [178, 207] on span at bounding box center [234, 205] width 153 height 19
click at [114, 196] on button "button" at bounding box center [124, 205] width 21 height 32
click at [125, 204] on icon "button" at bounding box center [124, 205] width 7 height 8
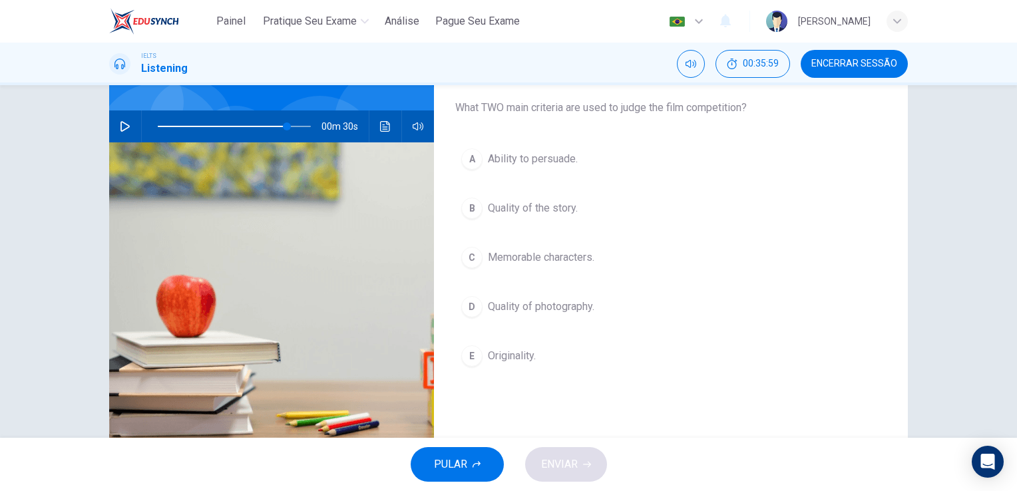
scroll to position [109, 0]
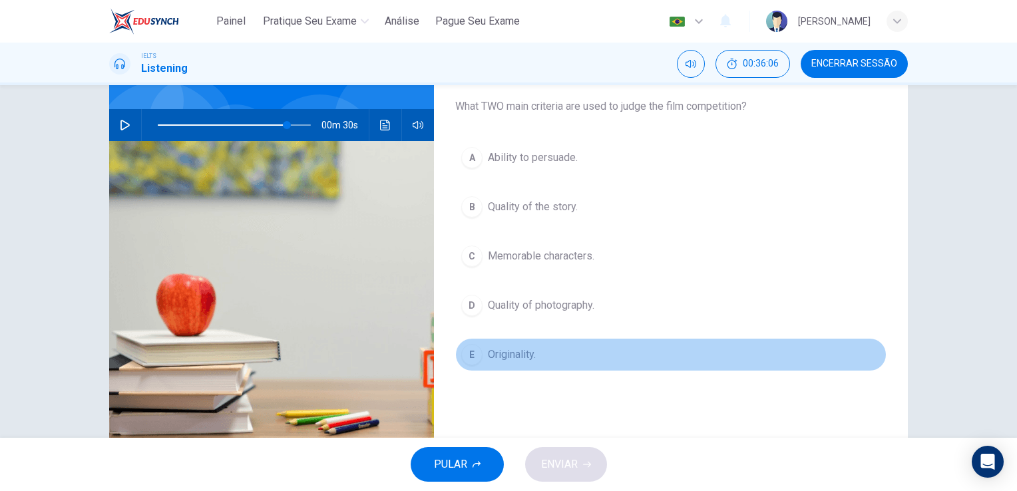
click at [471, 347] on div "E" at bounding box center [471, 354] width 21 height 21
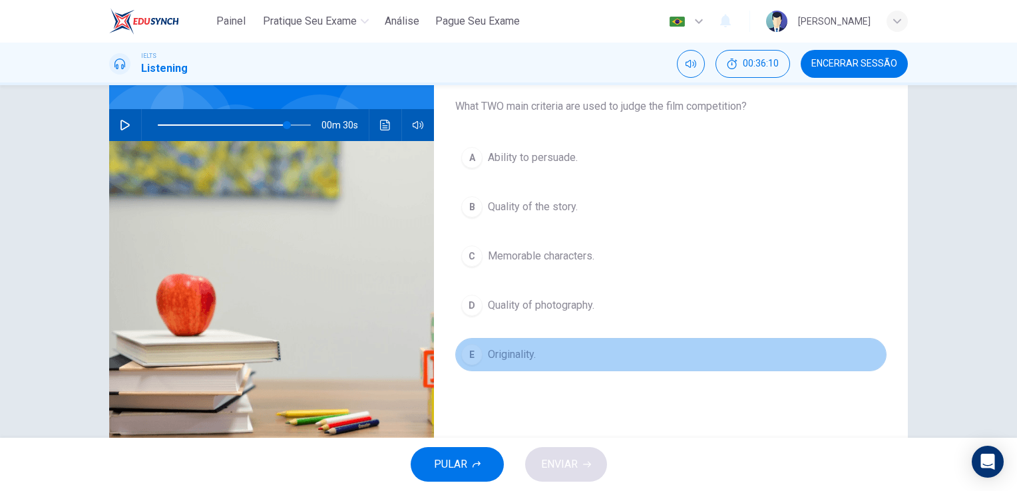
click at [466, 355] on div "E" at bounding box center [471, 354] width 21 height 21
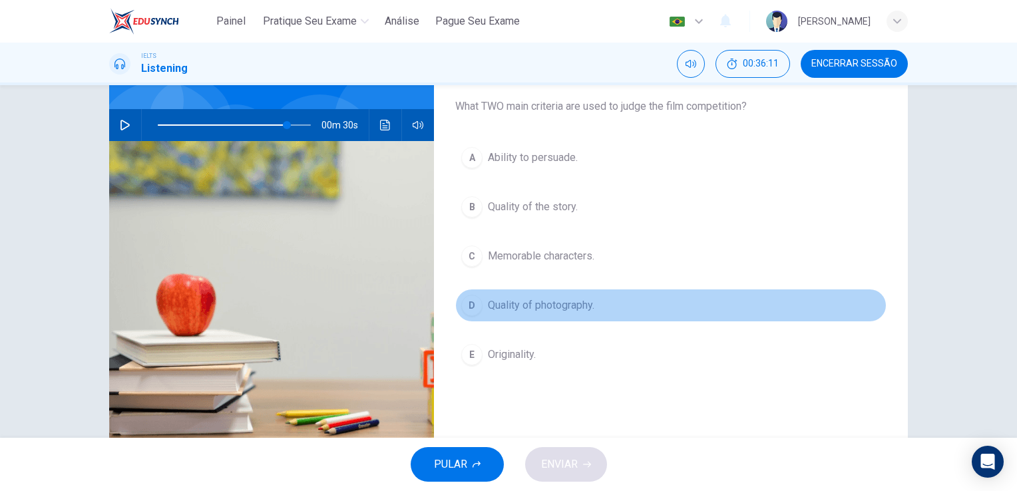
click at [464, 305] on div "D" at bounding box center [471, 305] width 21 height 21
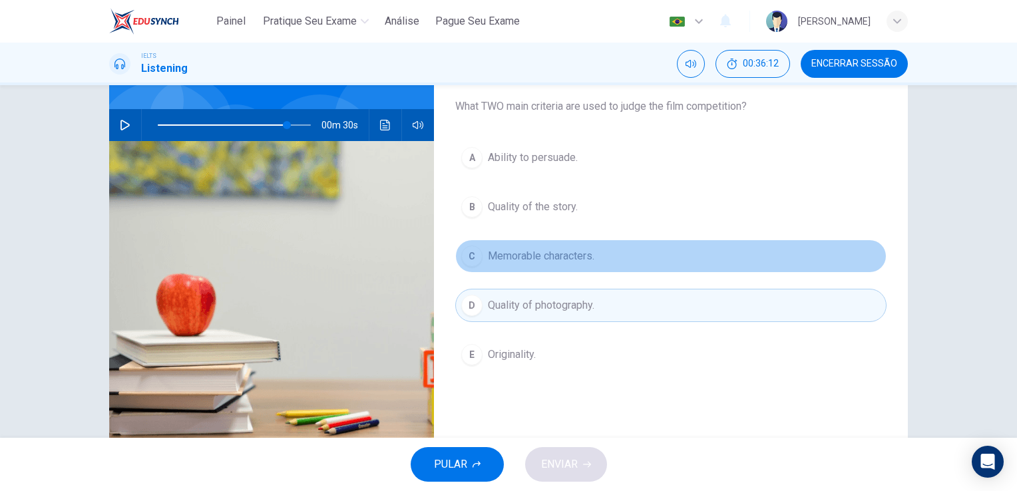
click at [466, 260] on div "C" at bounding box center [471, 256] width 21 height 21
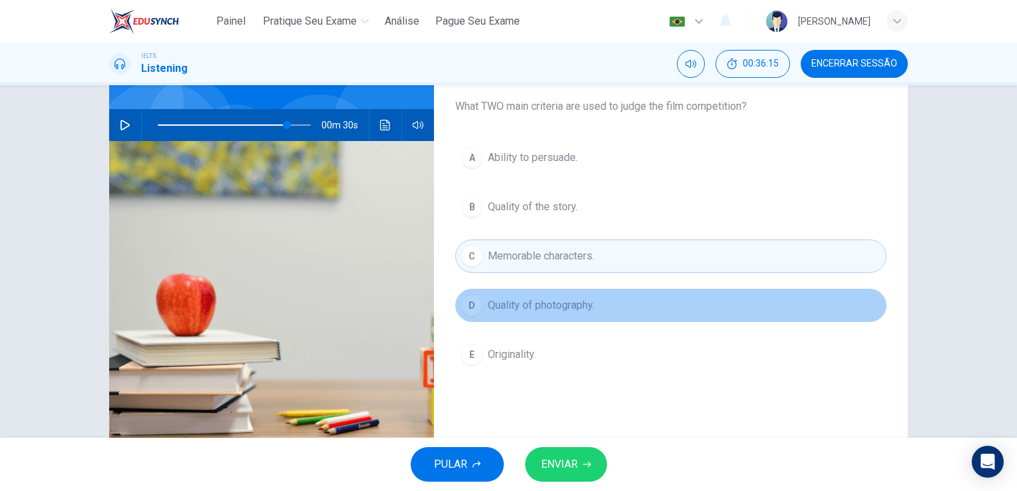
click at [462, 298] on div "D" at bounding box center [471, 305] width 21 height 21
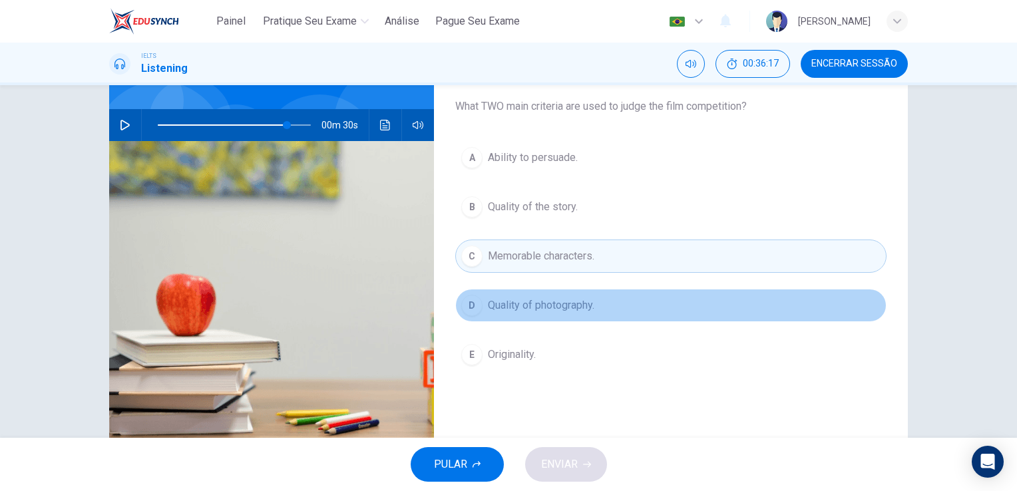
click at [462, 298] on div "D" at bounding box center [471, 305] width 21 height 21
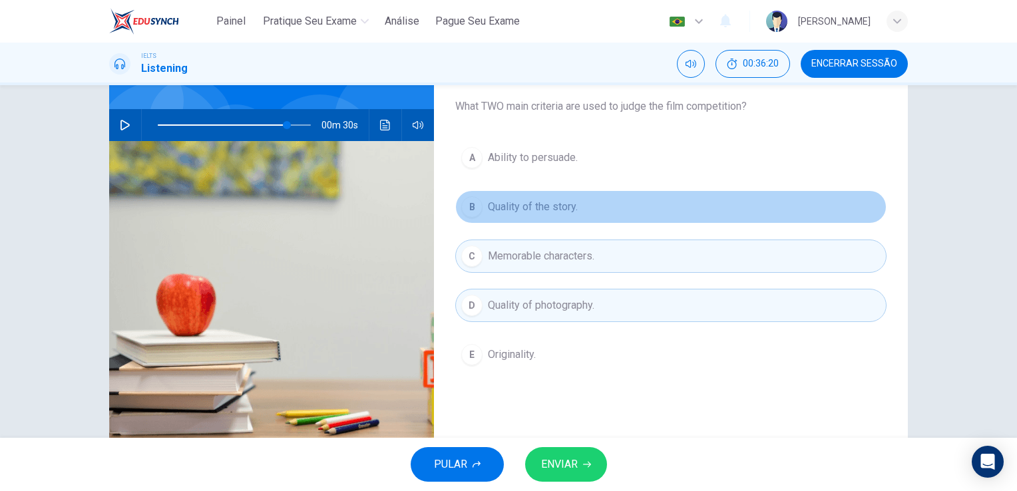
click at [470, 201] on div "B" at bounding box center [471, 206] width 21 height 21
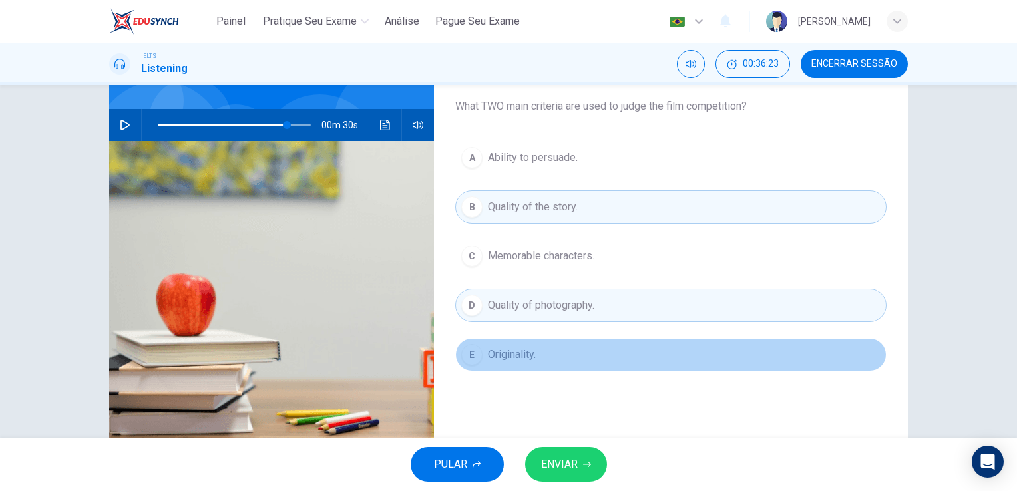
click at [490, 355] on span "Originality." at bounding box center [512, 355] width 48 height 16
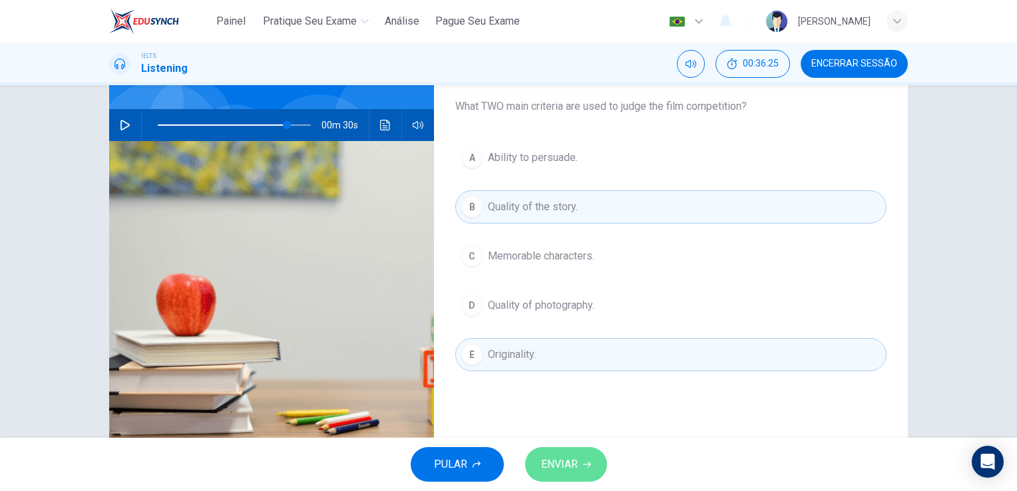
click at [567, 463] on span "ENVIAR" at bounding box center [559, 464] width 37 height 19
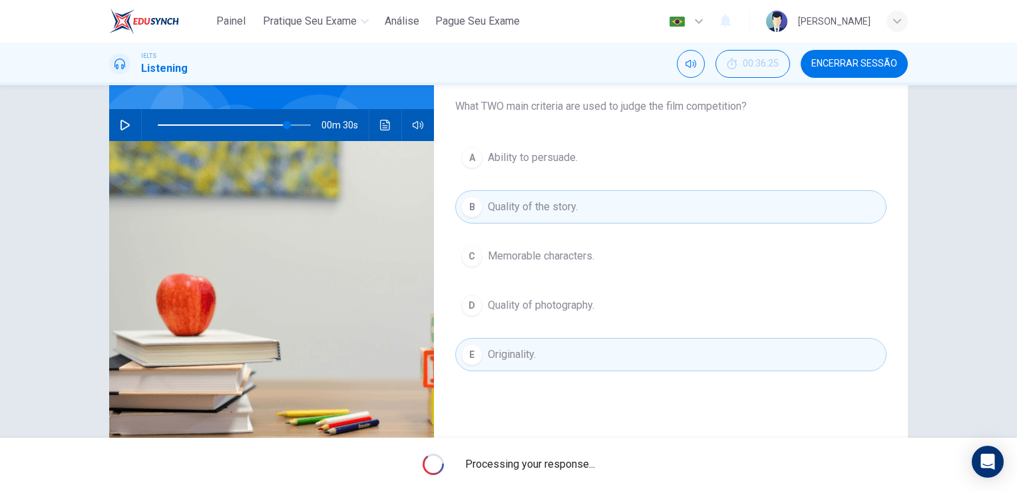
type input "84"
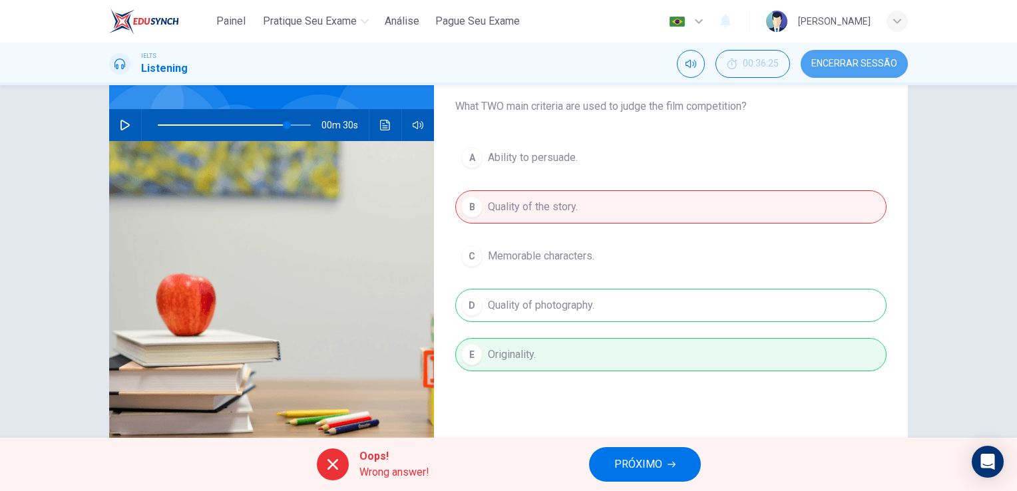
click at [854, 63] on span "Encerrar Sessão" at bounding box center [854, 64] width 86 height 11
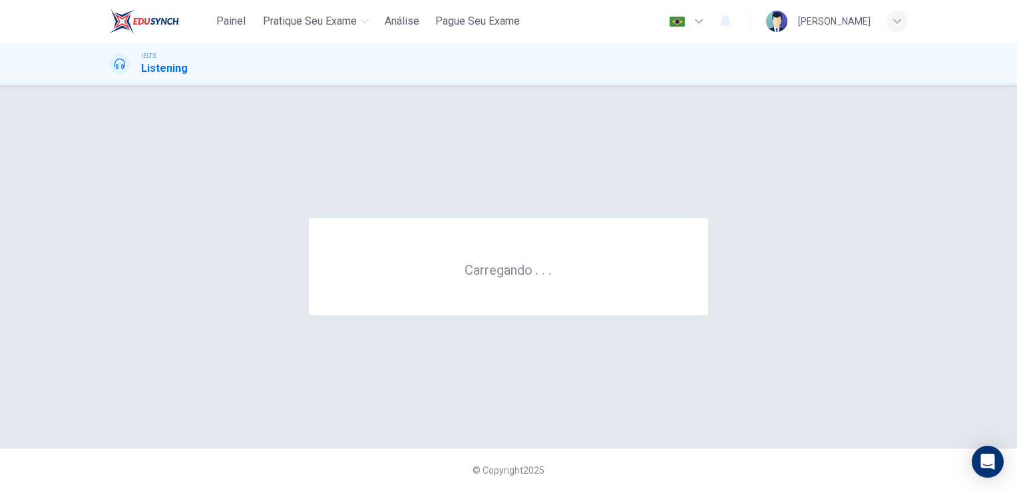
scroll to position [0, 0]
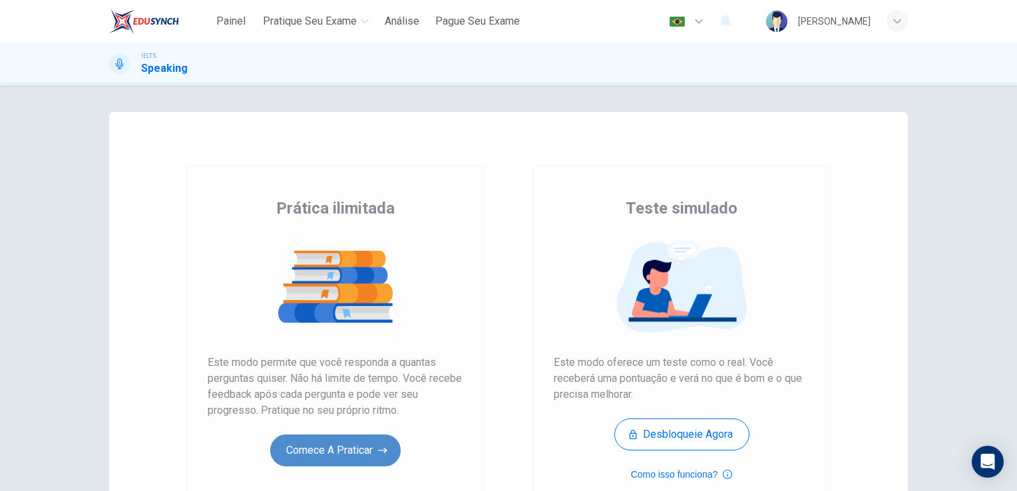
click at [355, 438] on button "Comece a praticar" at bounding box center [335, 451] width 130 height 32
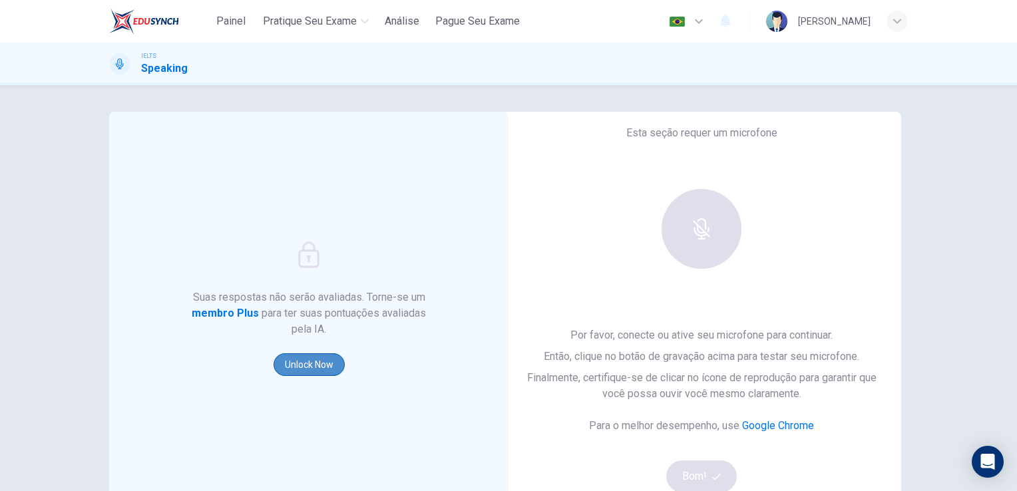
click at [307, 361] on button "Unlock Now" at bounding box center [308, 364] width 71 height 23
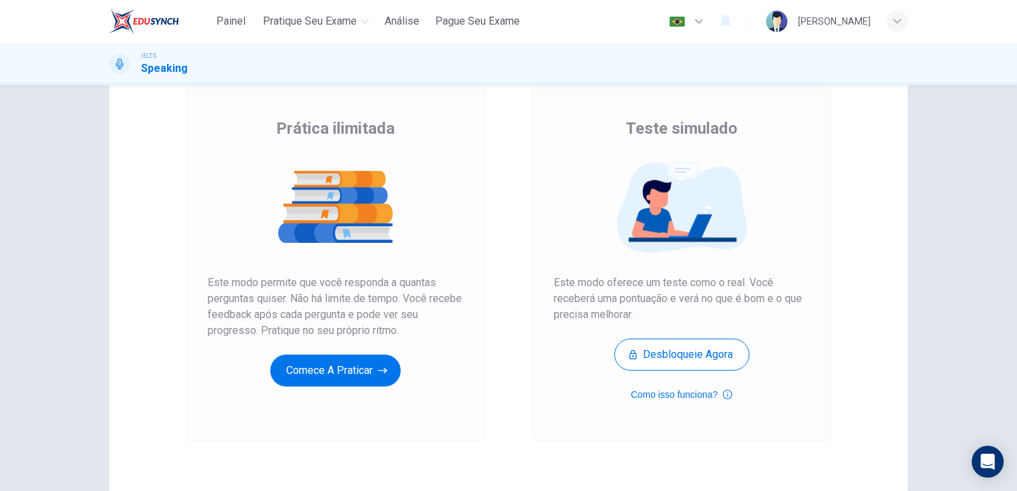
scroll to position [106, 0]
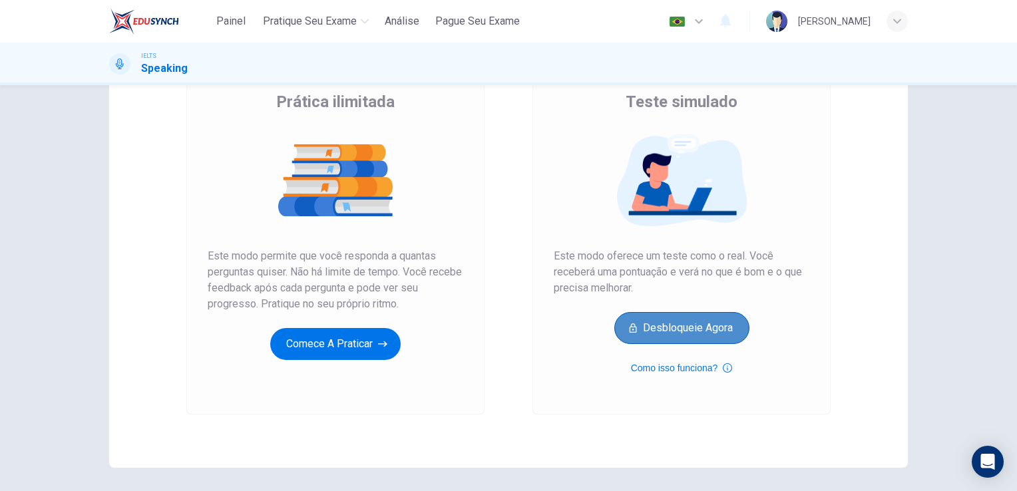
click at [691, 331] on button "Desbloqueie agora" at bounding box center [681, 328] width 135 height 32
